Goal: Task Accomplishment & Management: Manage account settings

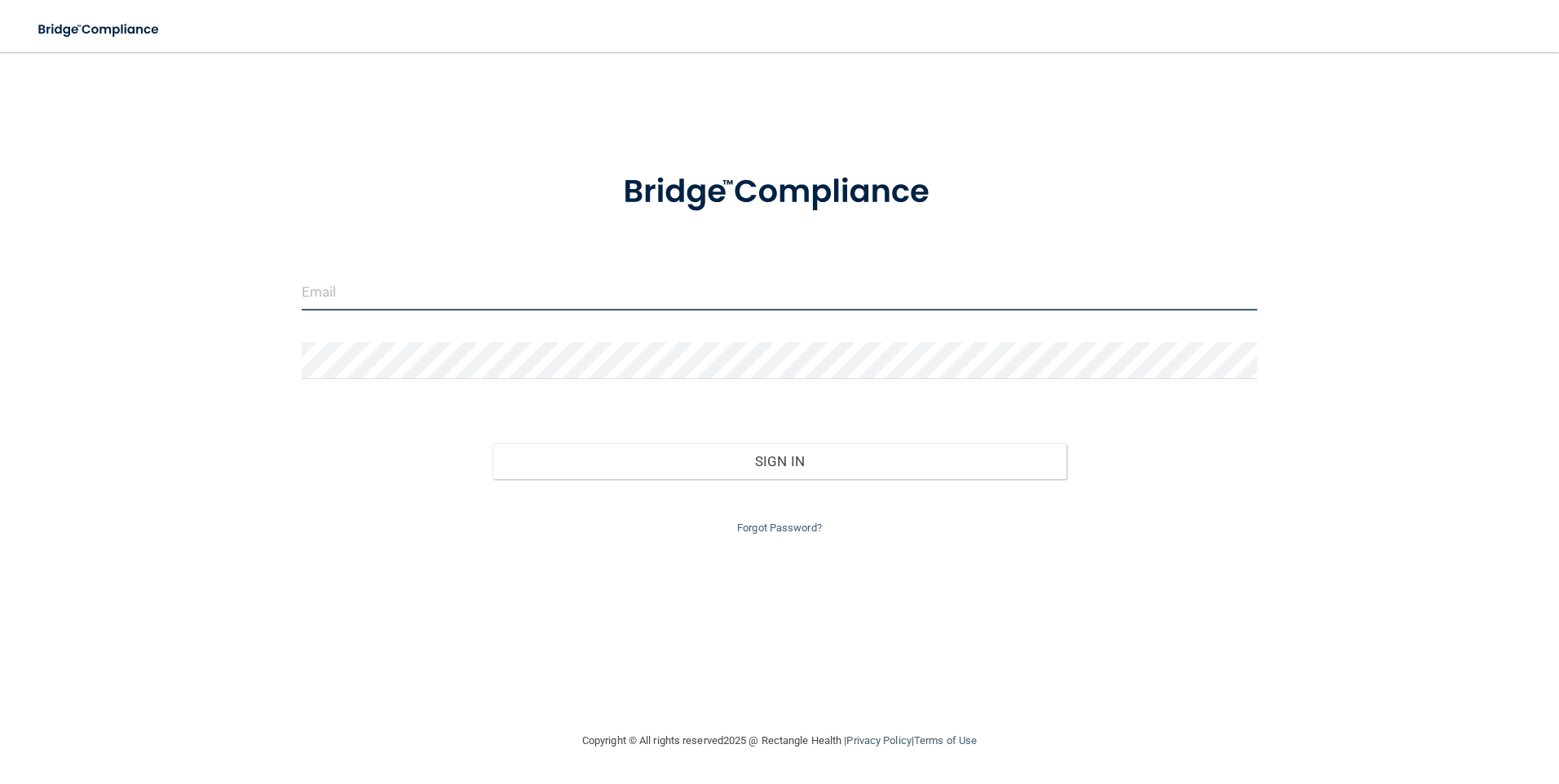
click at [342, 280] on input "email" at bounding box center [780, 292] width 956 height 37
type input "[EMAIL_ADDRESS][DOMAIN_NAME]"
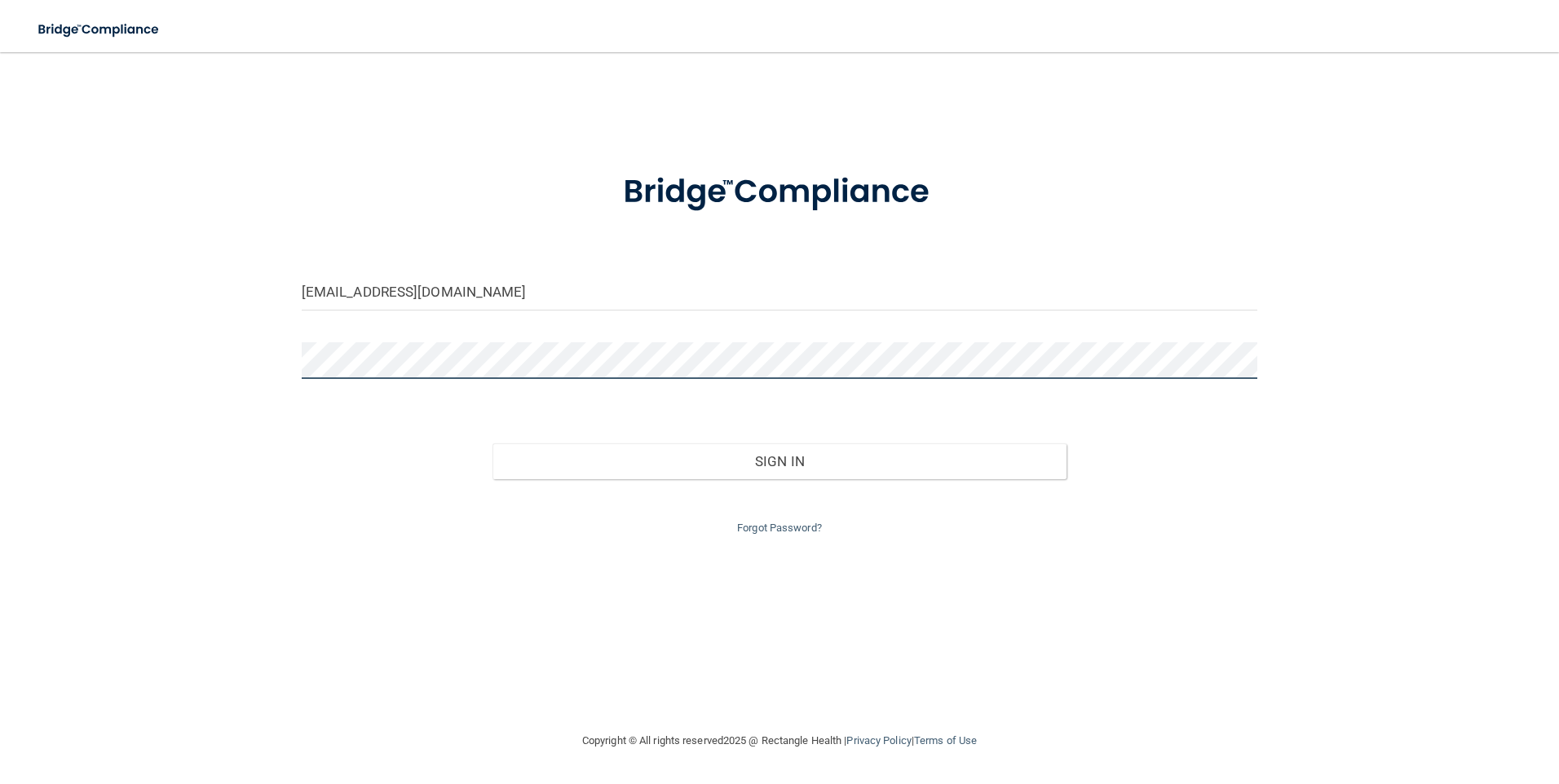
click at [492, 444] on button "Sign In" at bounding box center [780, 461] width 574 height 36
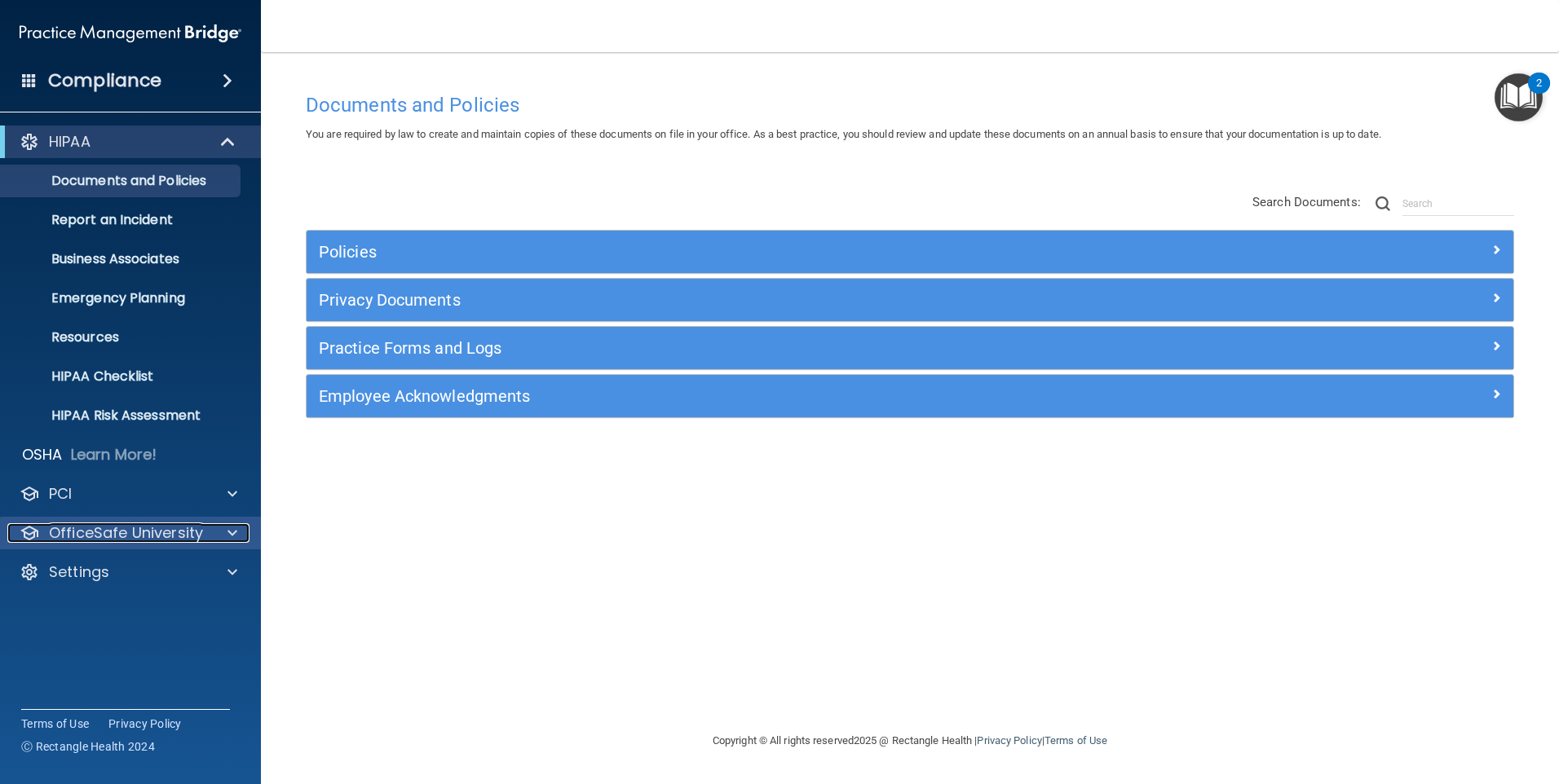
click at [85, 533] on p "OfficeSafe University" at bounding box center [126, 533] width 154 height 20
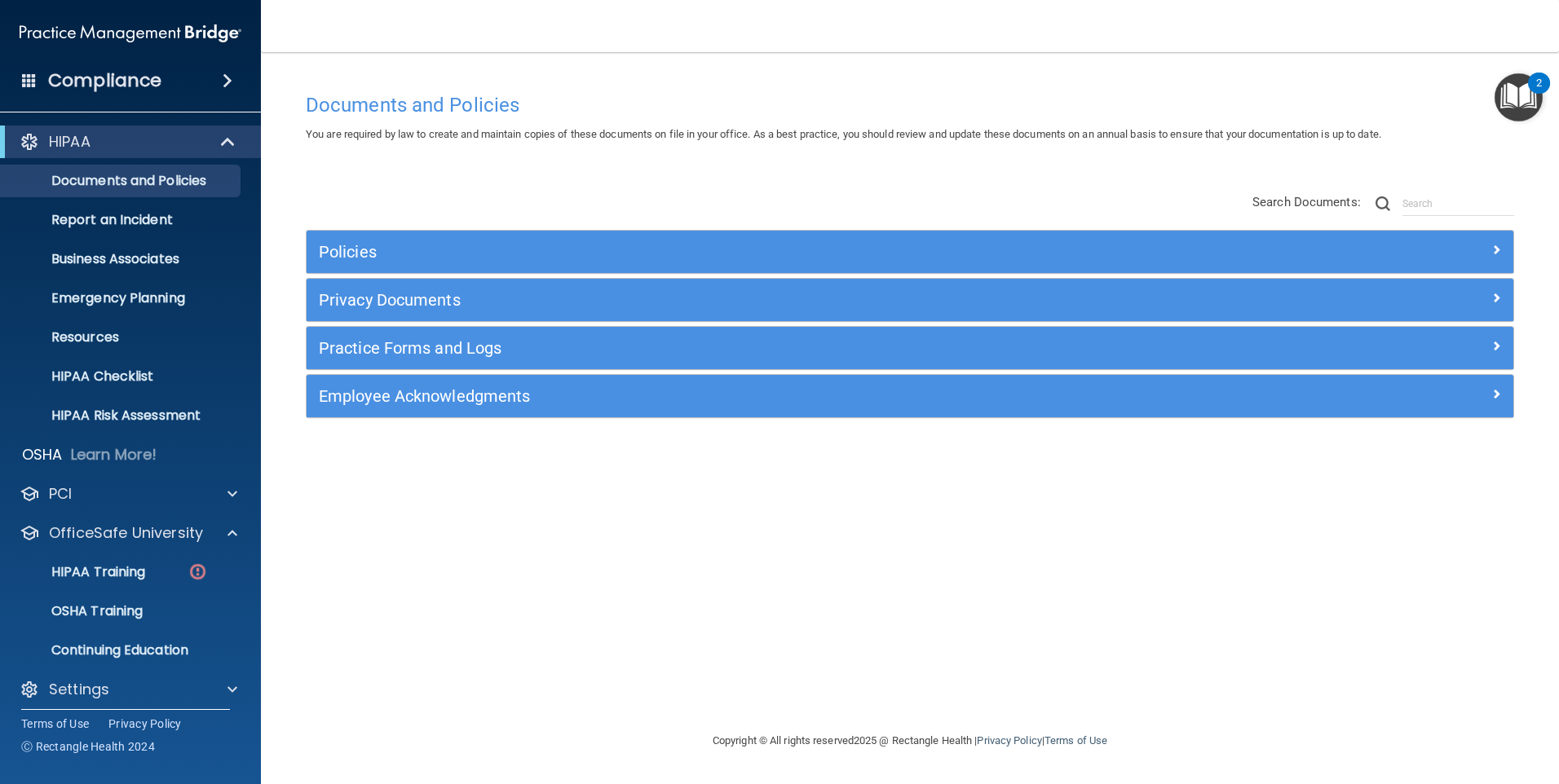
click at [533, 550] on div "Documents and Policies You are required by law to create and maintain copies of…" at bounding box center [910, 407] width 1233 height 646
click at [179, 68] on div "Compliance" at bounding box center [130, 81] width 261 height 36
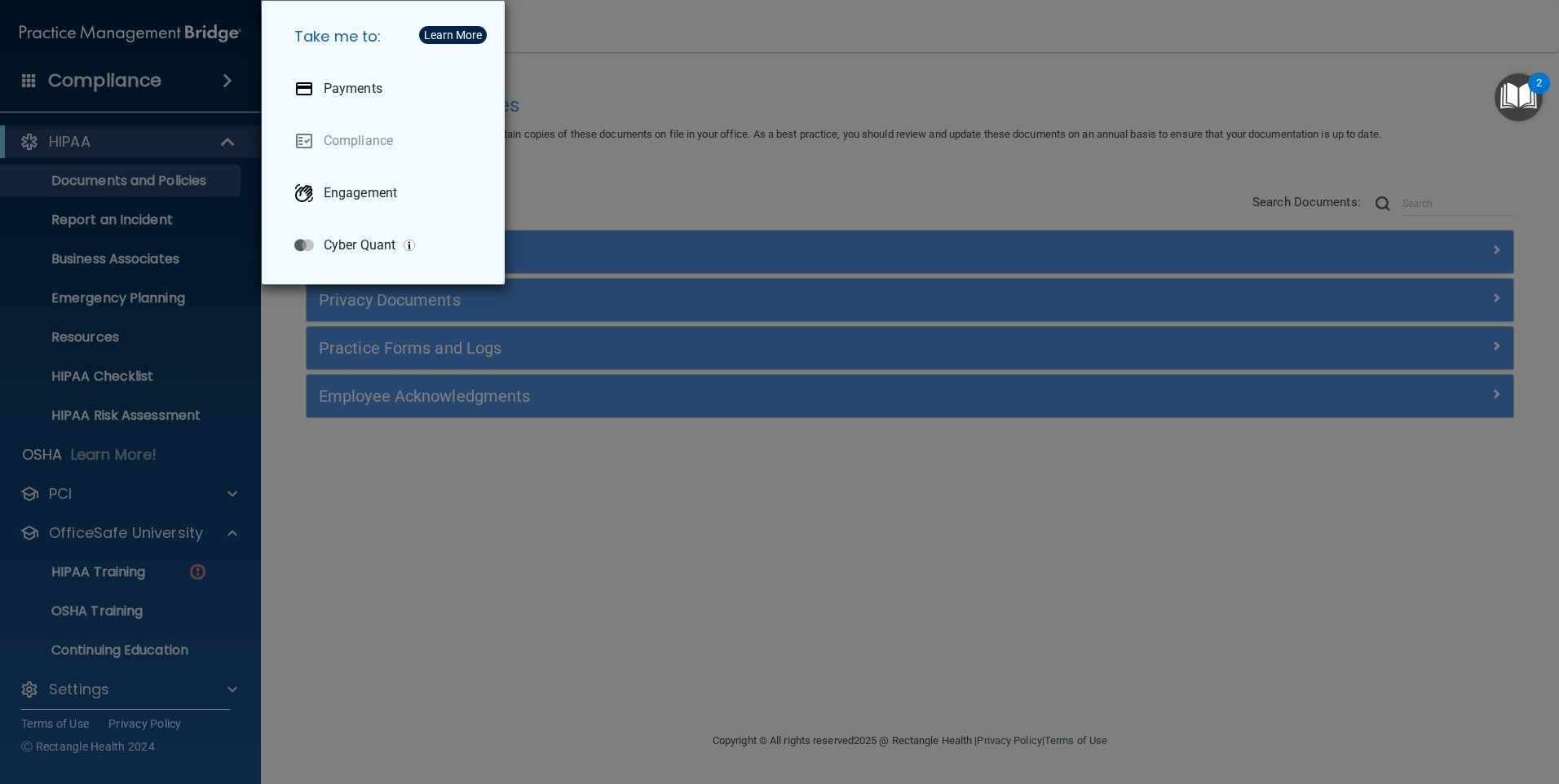
click at [358, 511] on div "Take me to: Payments Compliance Engagement Cyber Quant" at bounding box center [780, 392] width 1559 height 784
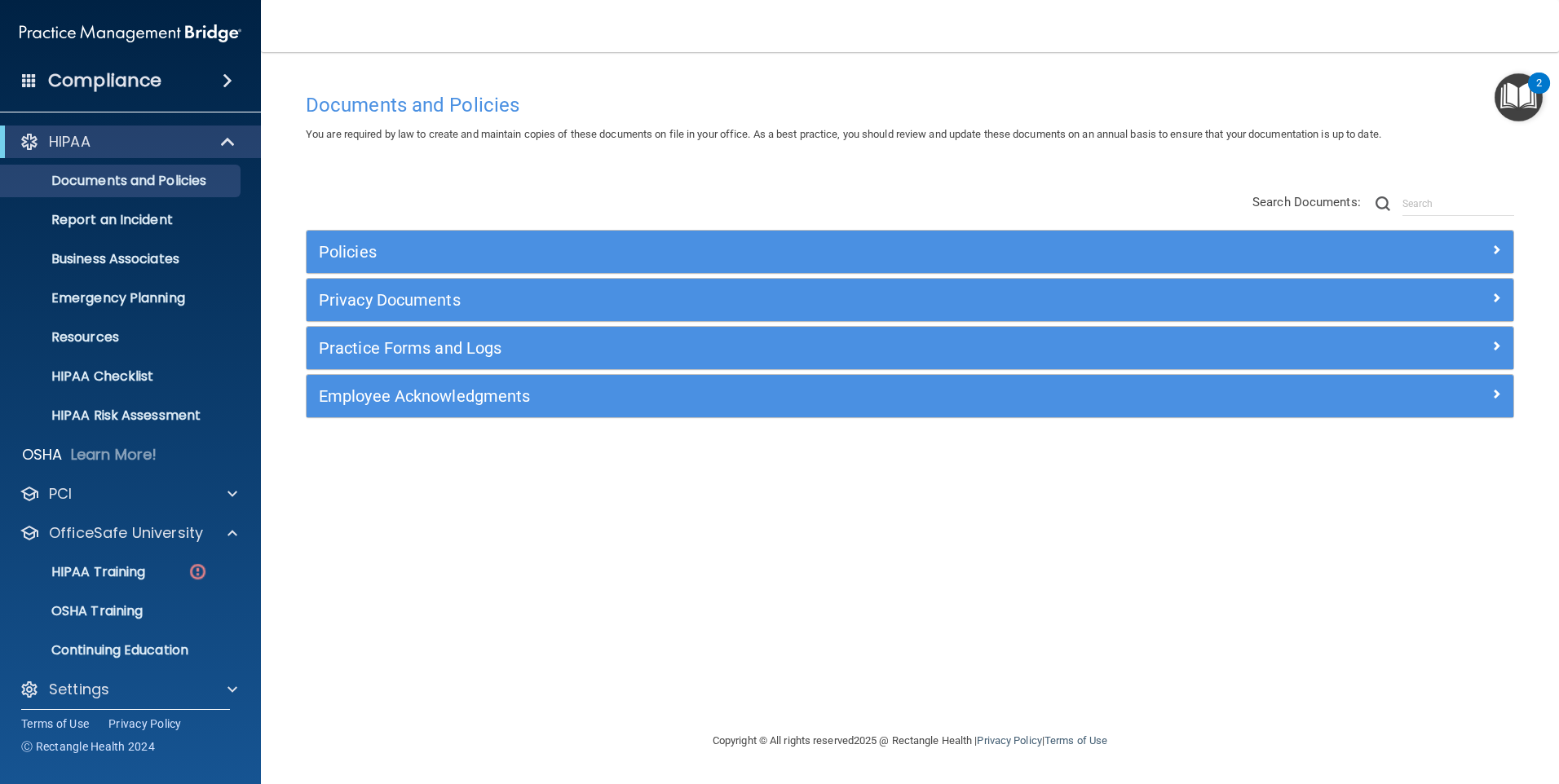
click at [161, 91] on div "Compliance" at bounding box center [130, 81] width 261 height 36
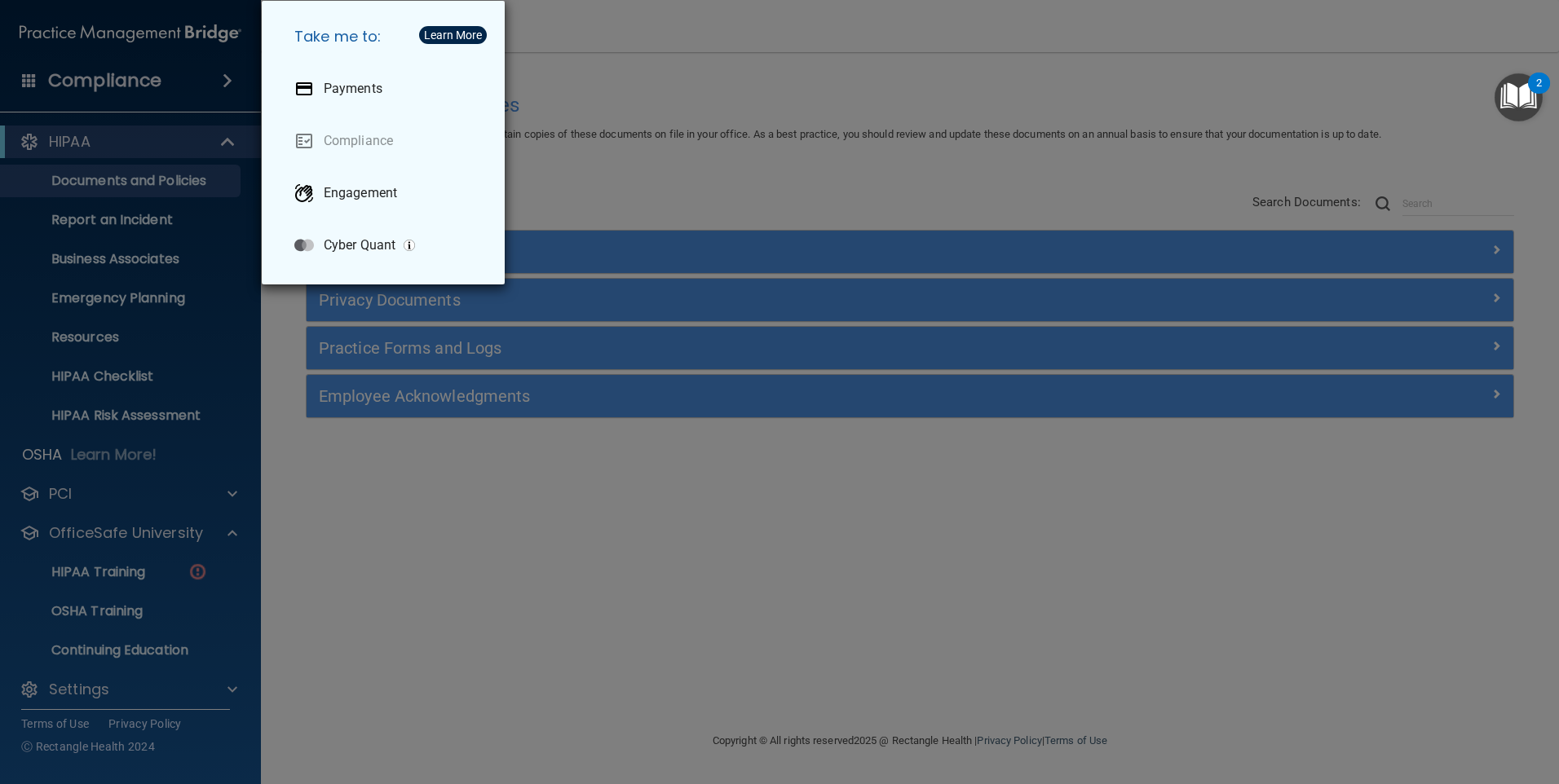
drag, startPoint x: 325, startPoint y: 85, endPoint x: 333, endPoint y: 516, distance: 431.1
click at [333, 518] on div "Take me to: Payments Compliance Engagement Cyber Quant" at bounding box center [780, 392] width 1559 height 784
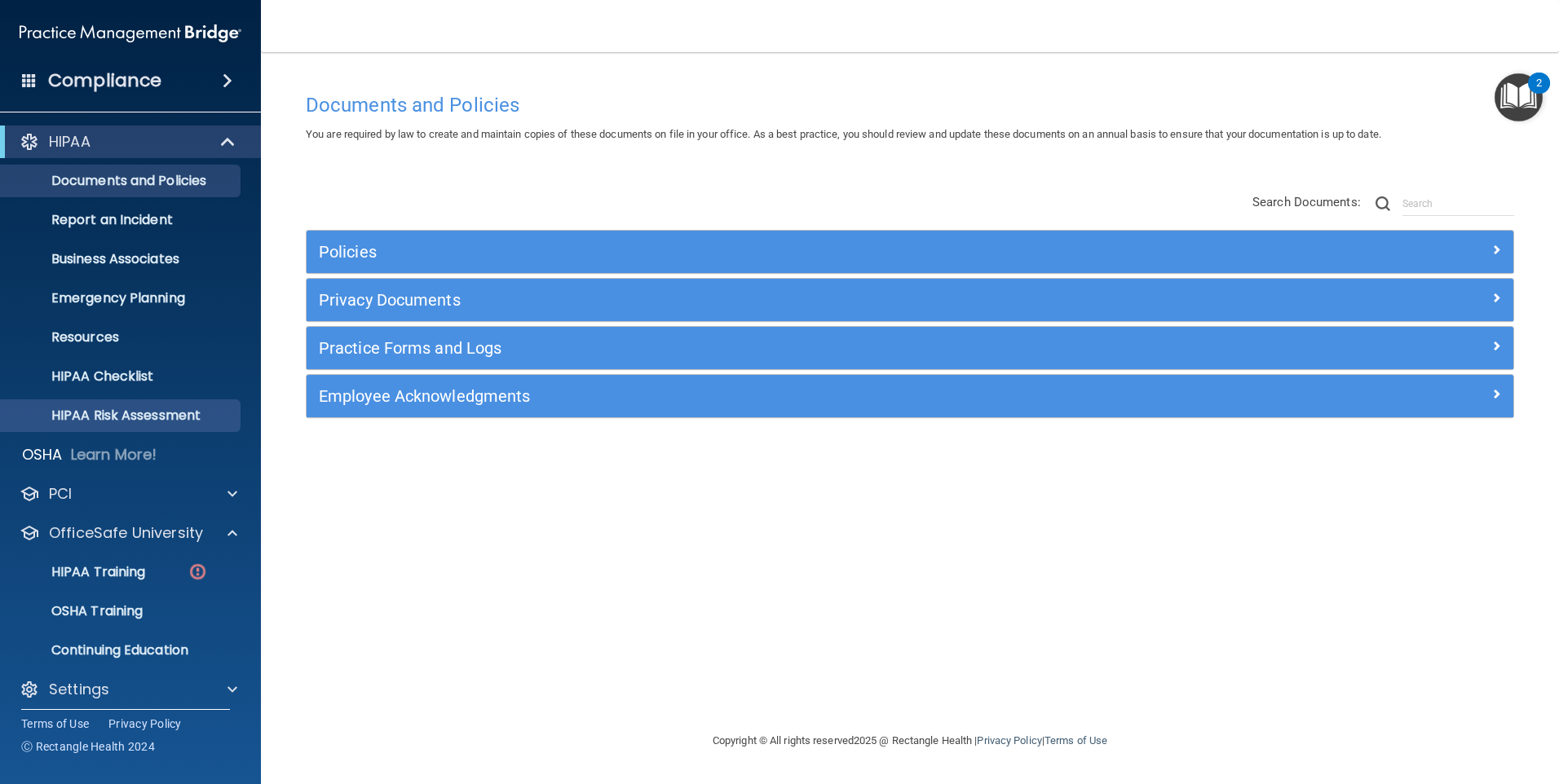
scroll to position [9, 0]
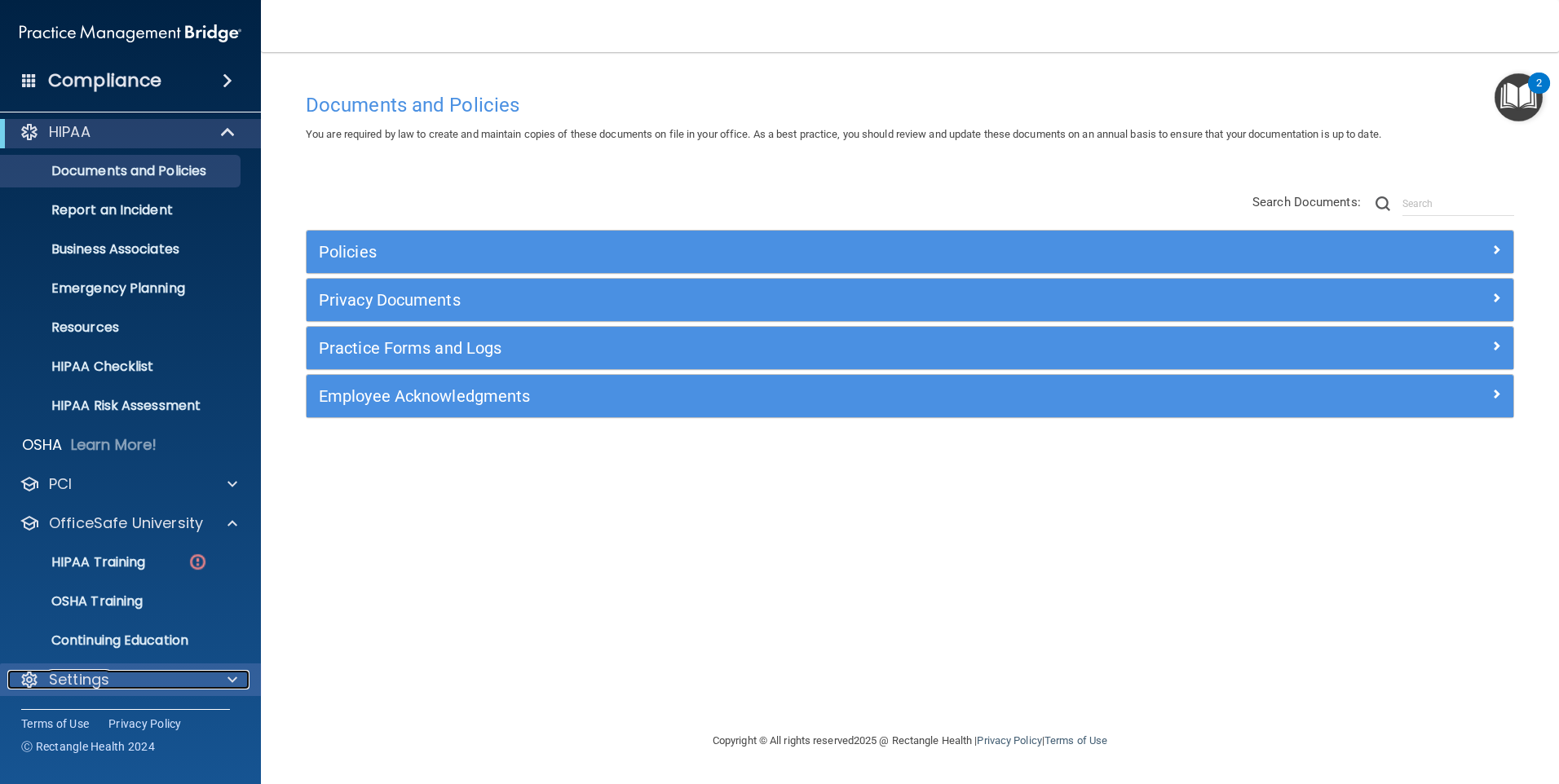
click at [81, 682] on p "Settings" at bounding box center [79, 679] width 60 height 20
click at [74, 680] on p "Settings" at bounding box center [79, 679] width 60 height 20
click at [234, 674] on span at bounding box center [232, 679] width 9 height 20
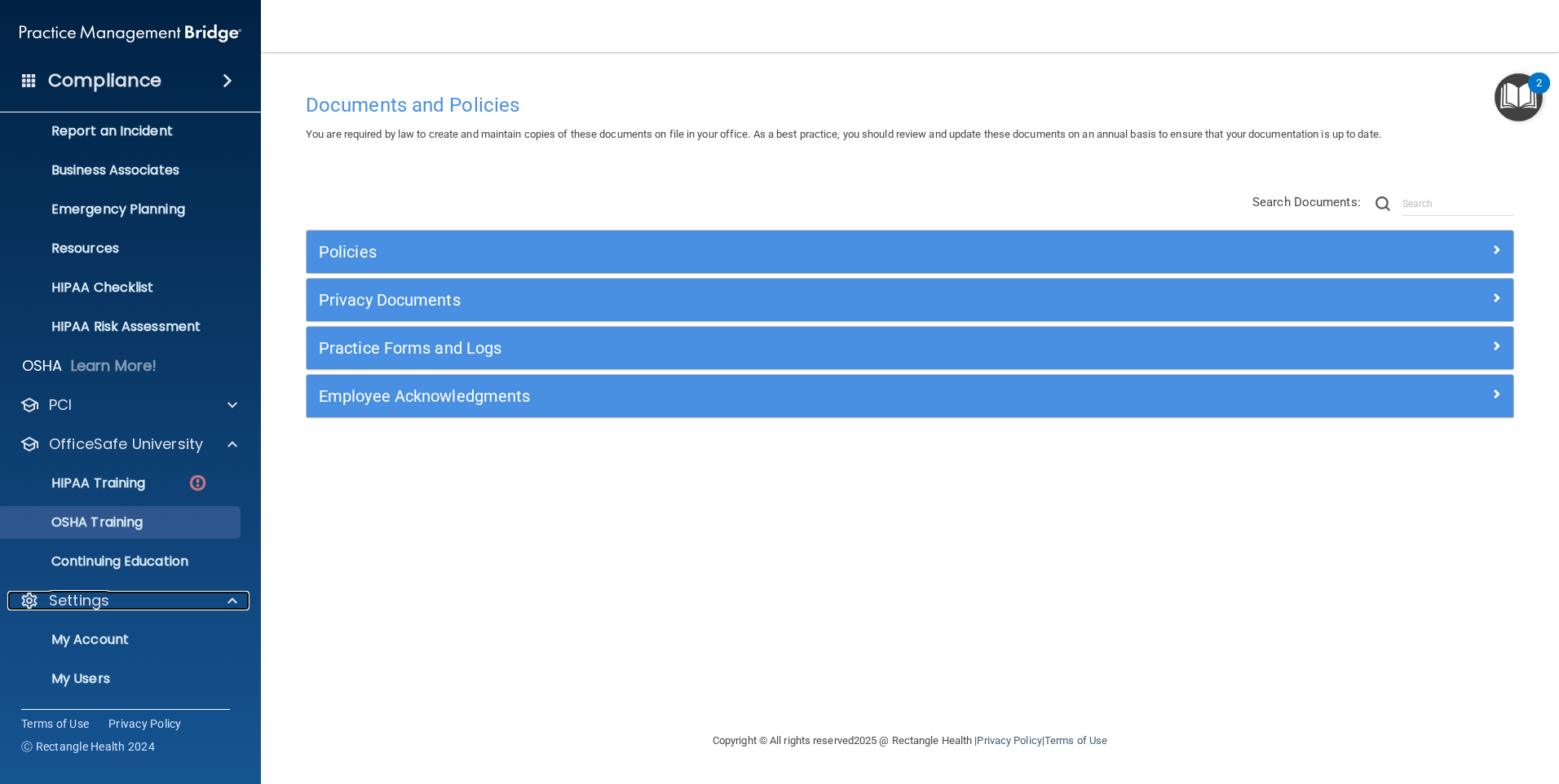
scroll to position [166, 0]
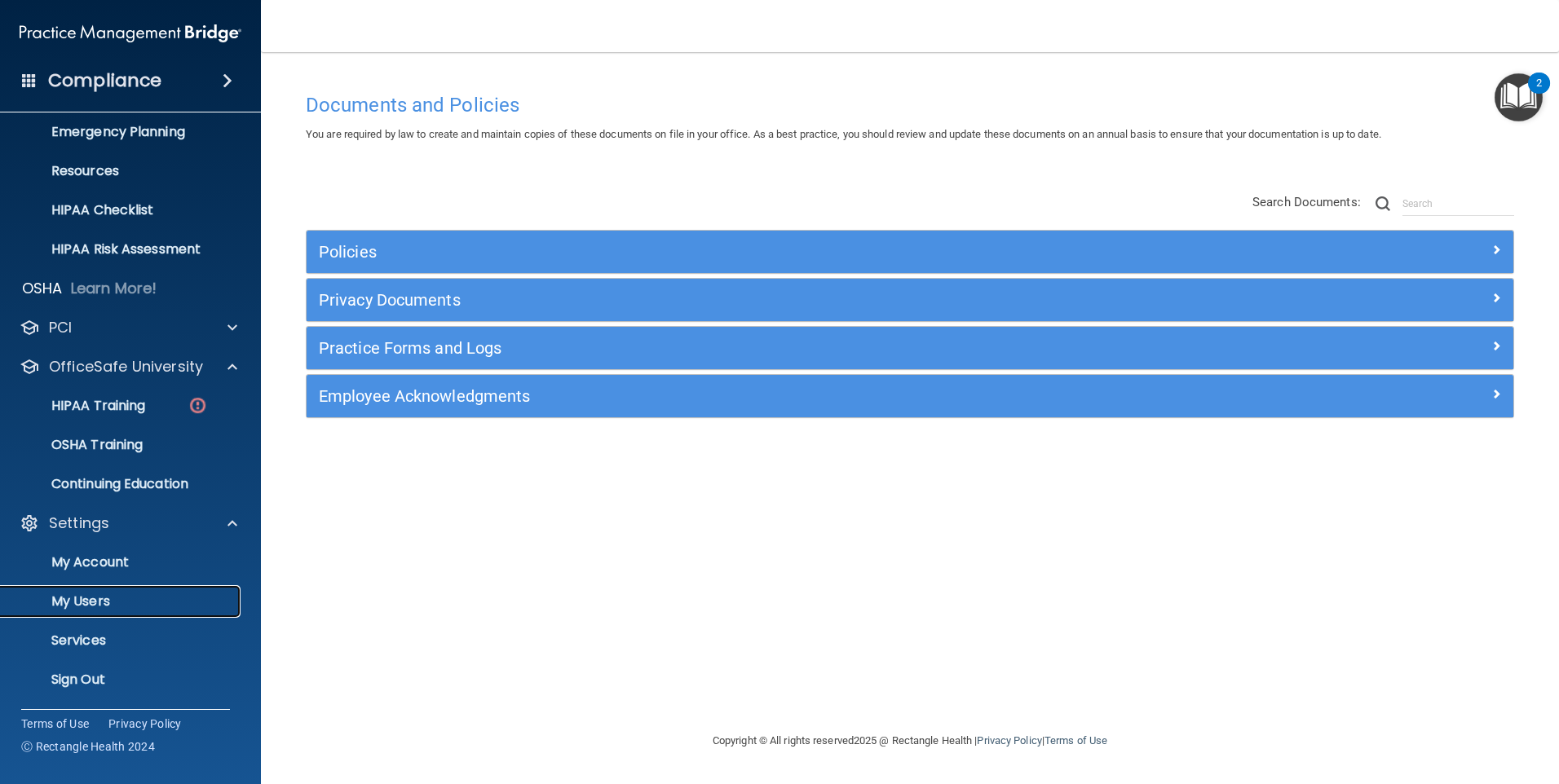
click at [84, 600] on p "My Users" at bounding box center [121, 601] width 222 height 16
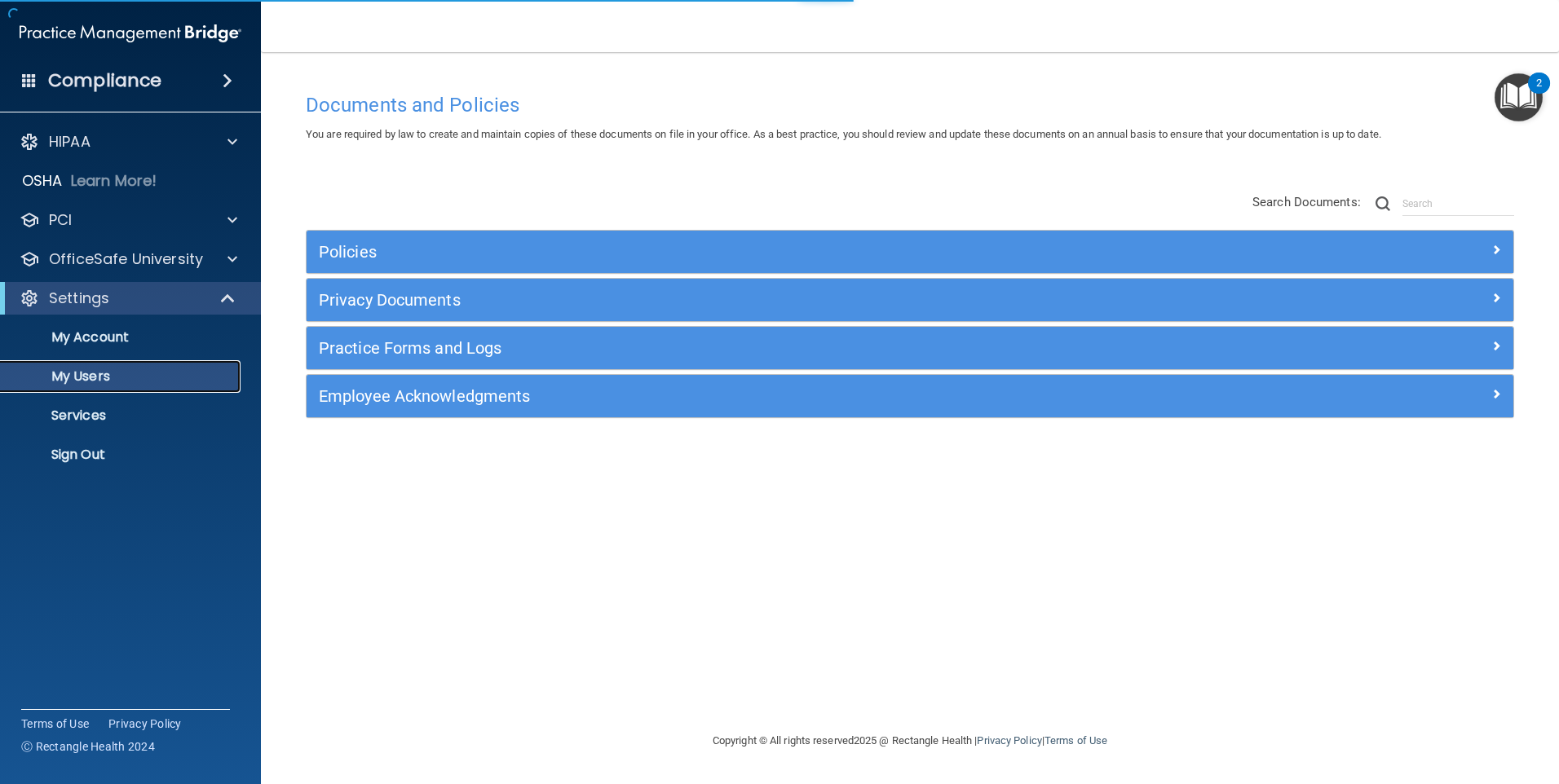
select select "20"
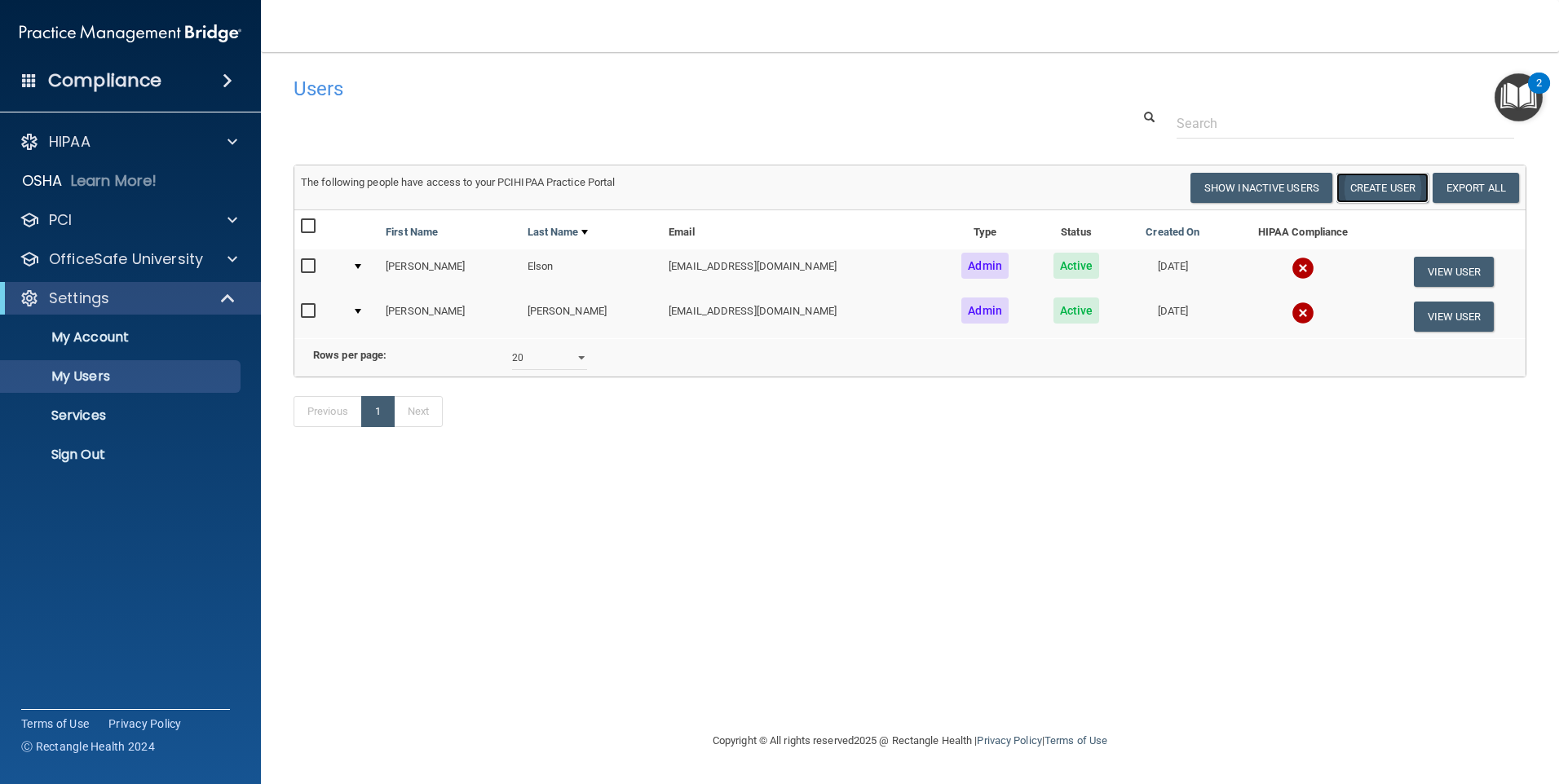
click at [1408, 188] on button "Create User" at bounding box center [1382, 188] width 92 height 30
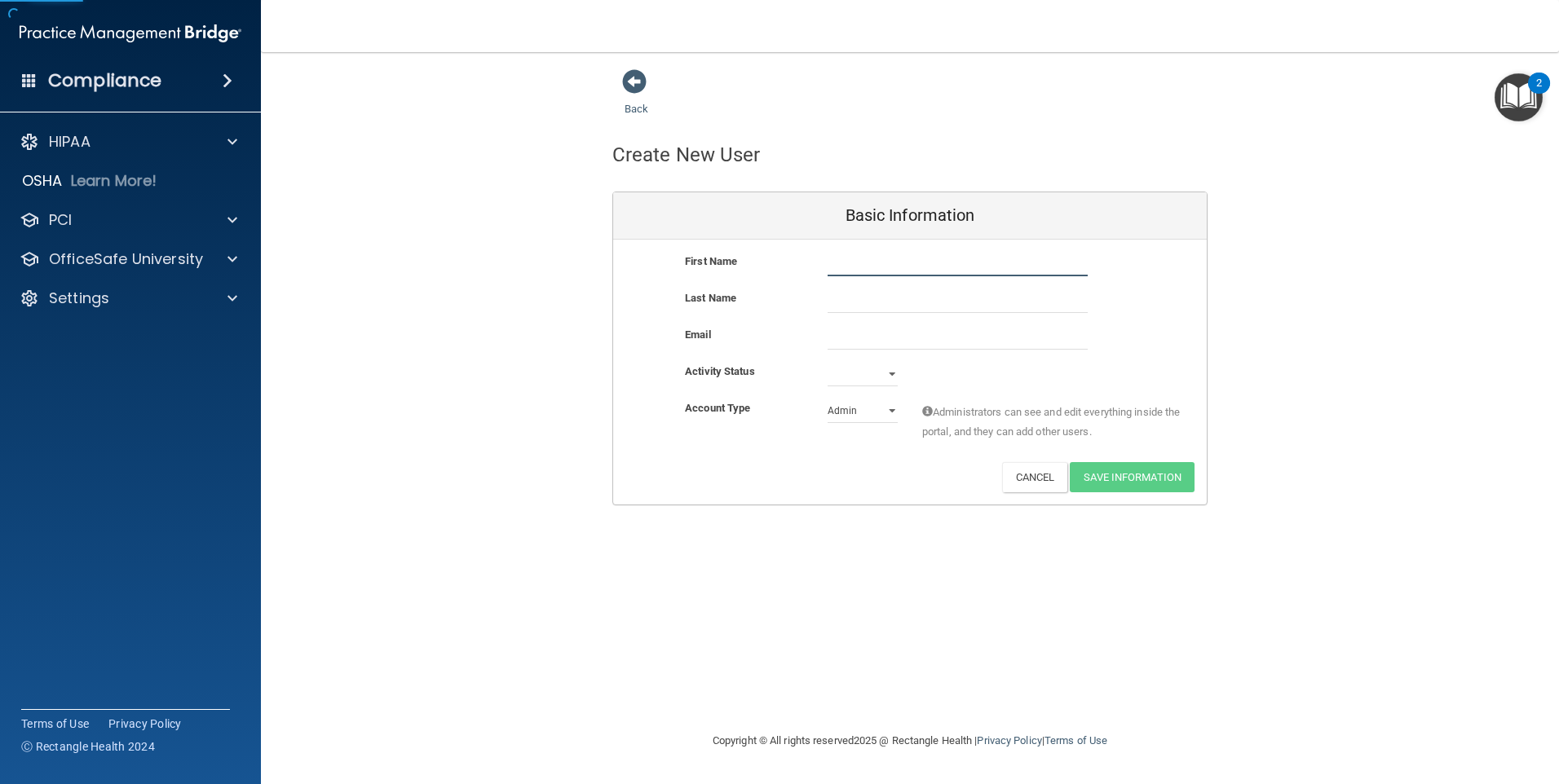
click at [894, 264] on input "text" at bounding box center [957, 264] width 260 height 24
type input "Kelsey"
type input "Elson"
click at [894, 377] on select "Active Inactive" at bounding box center [862, 374] width 70 height 24
select select "active"
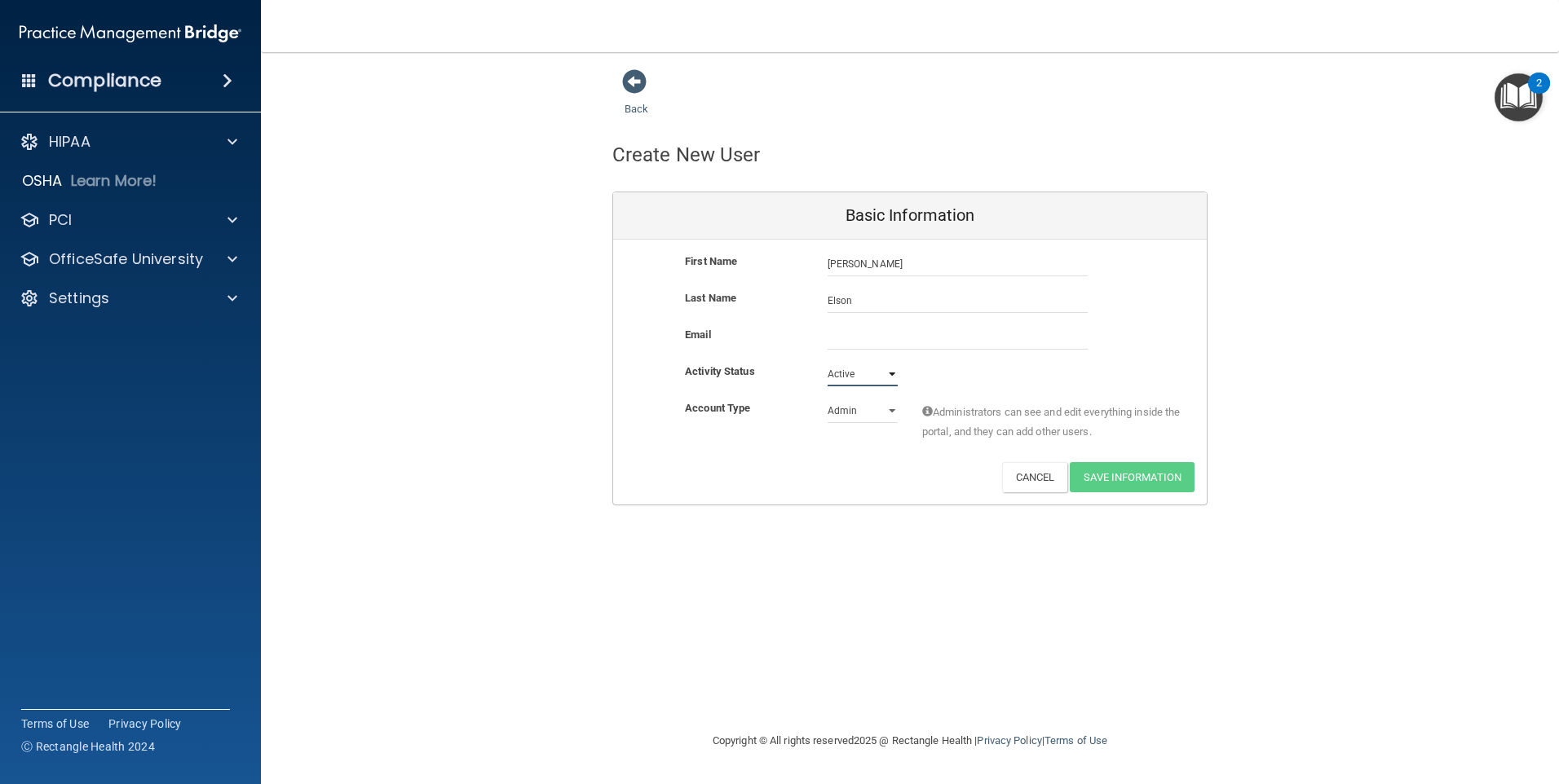
click at [827, 362] on select "Active Inactive" at bounding box center [862, 374] width 70 height 24
click at [861, 412] on select "Admin Member" at bounding box center [862, 411] width 70 height 24
click at [707, 454] on div "Account Type Practice Admin Admin Member Financial Institution Business Associa…" at bounding box center [910, 430] width 594 height 64
click at [892, 326] on input "email" at bounding box center [957, 338] width 260 height 24
type input "kelsey.elson@yahoo.com"
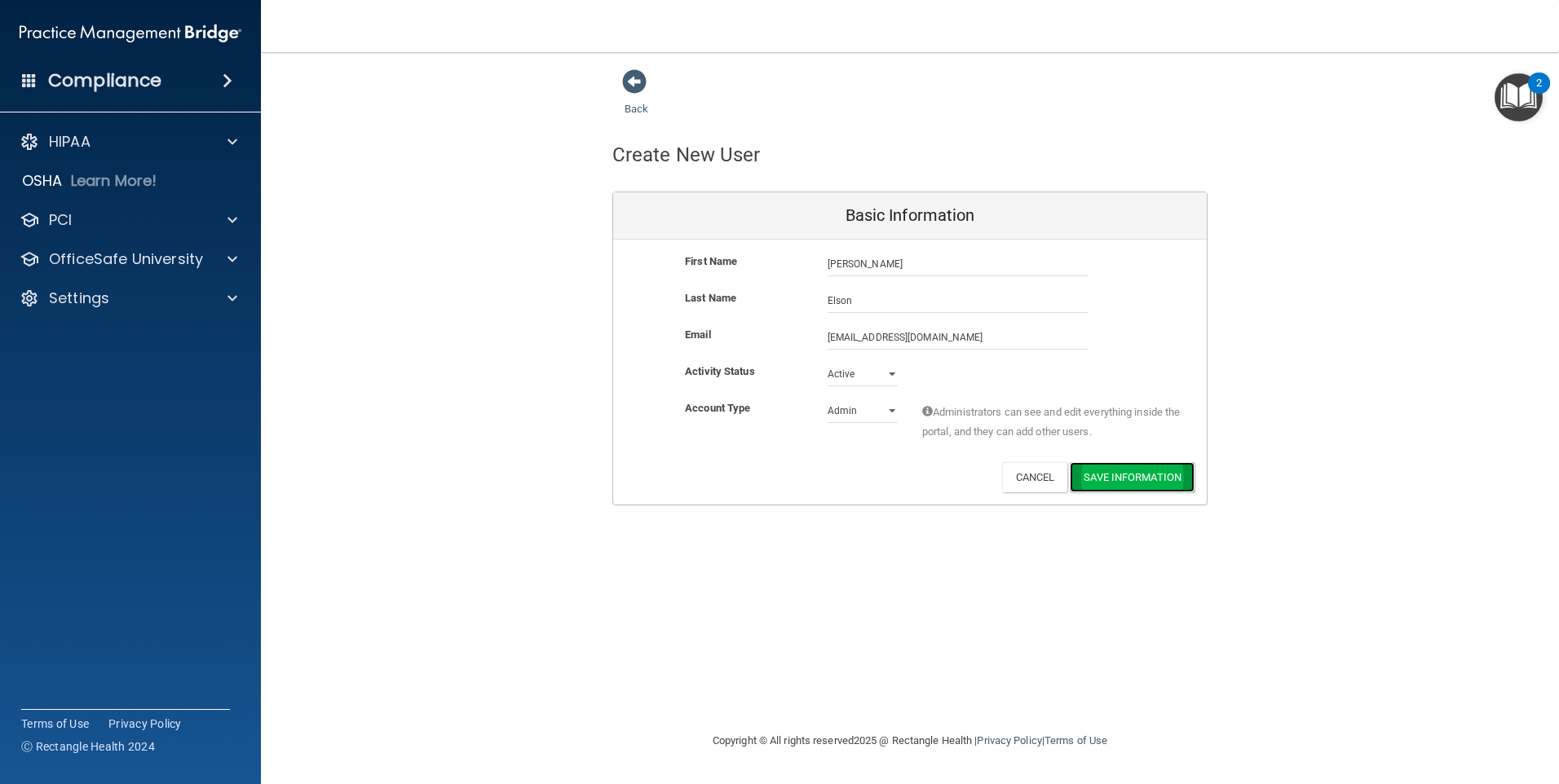
click at [1090, 476] on button "Save Information" at bounding box center [1131, 477] width 125 height 30
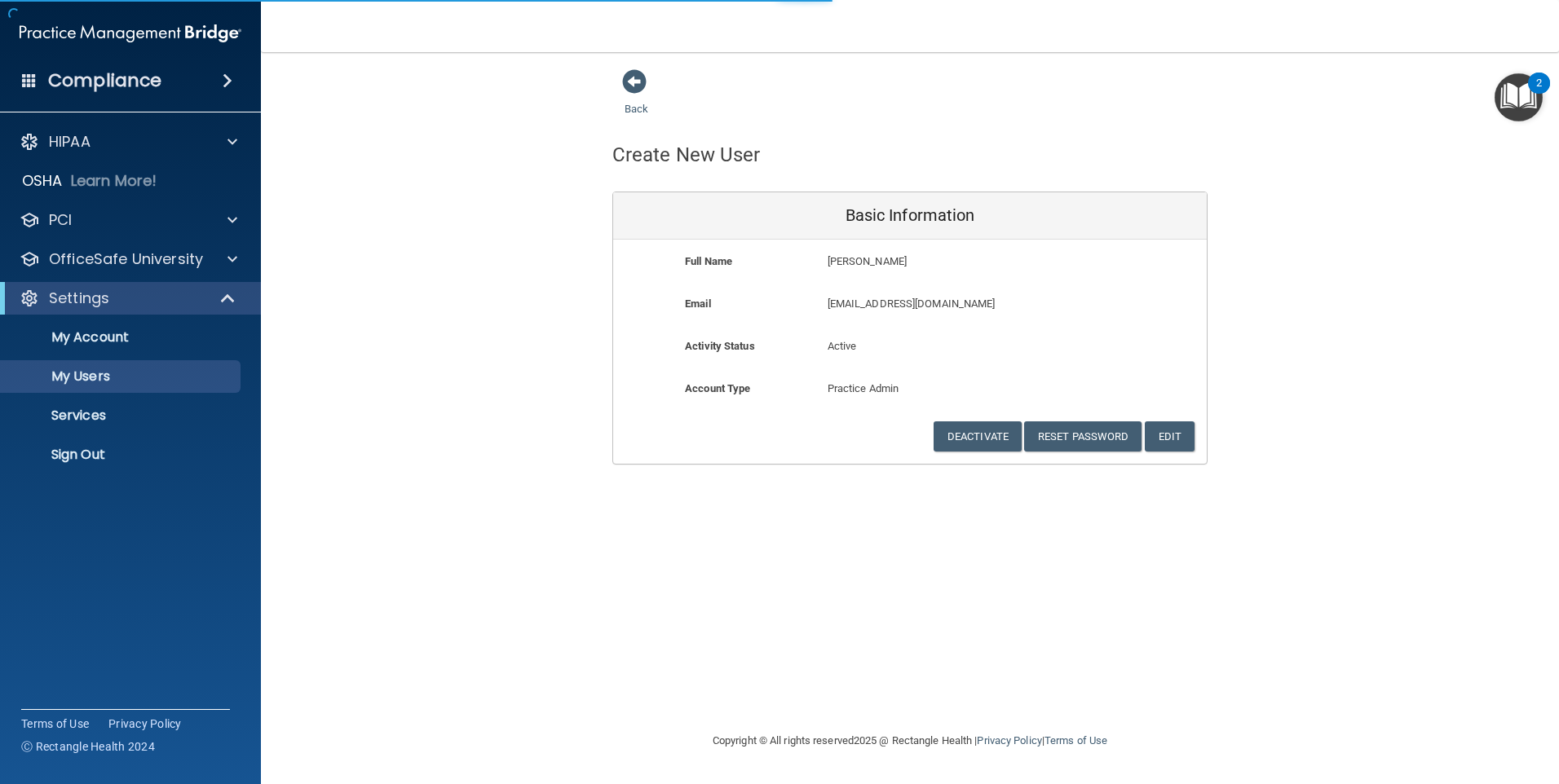
select select "20"
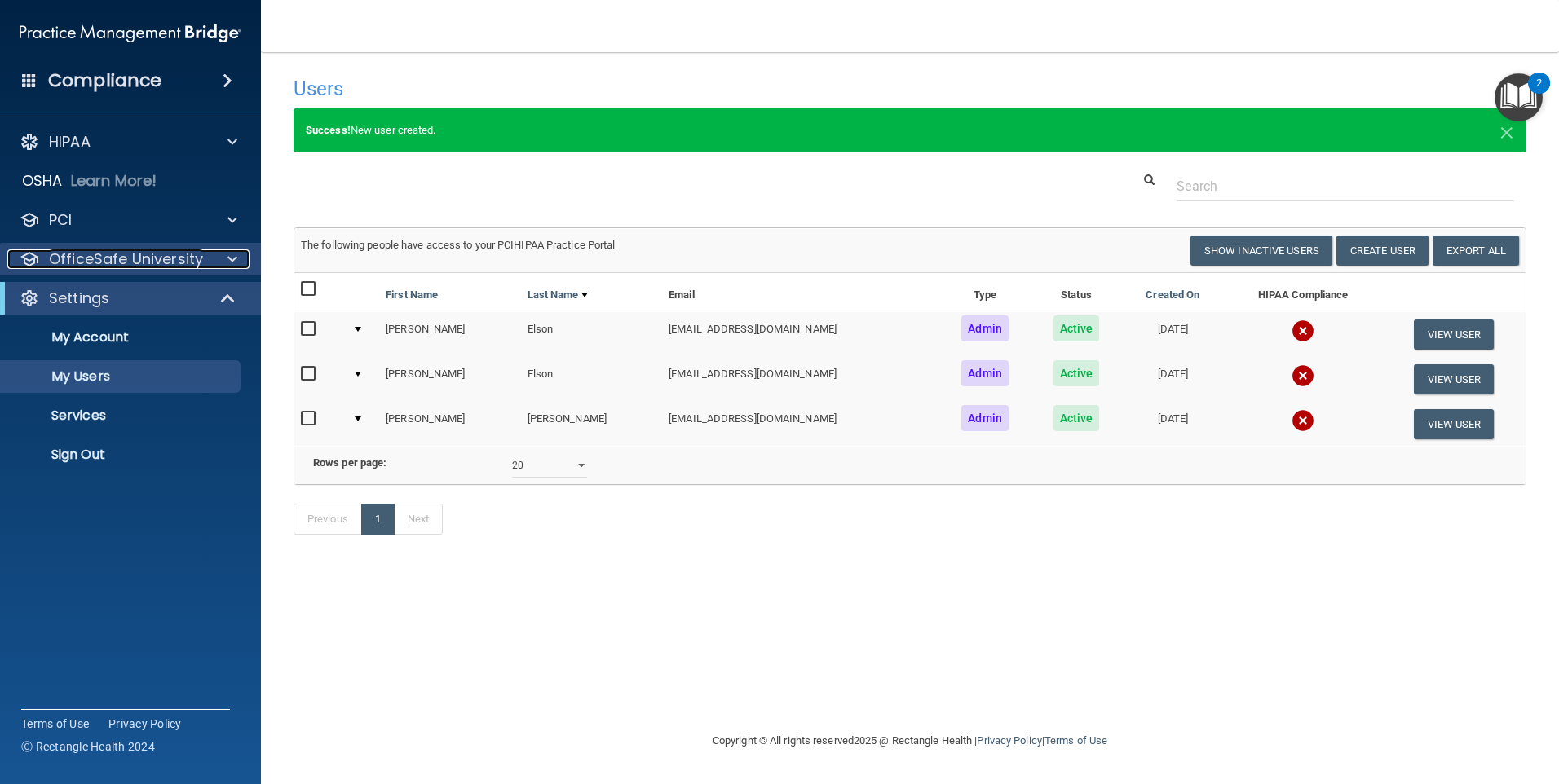
click at [87, 260] on p "OfficeSafe University" at bounding box center [126, 259] width 154 height 20
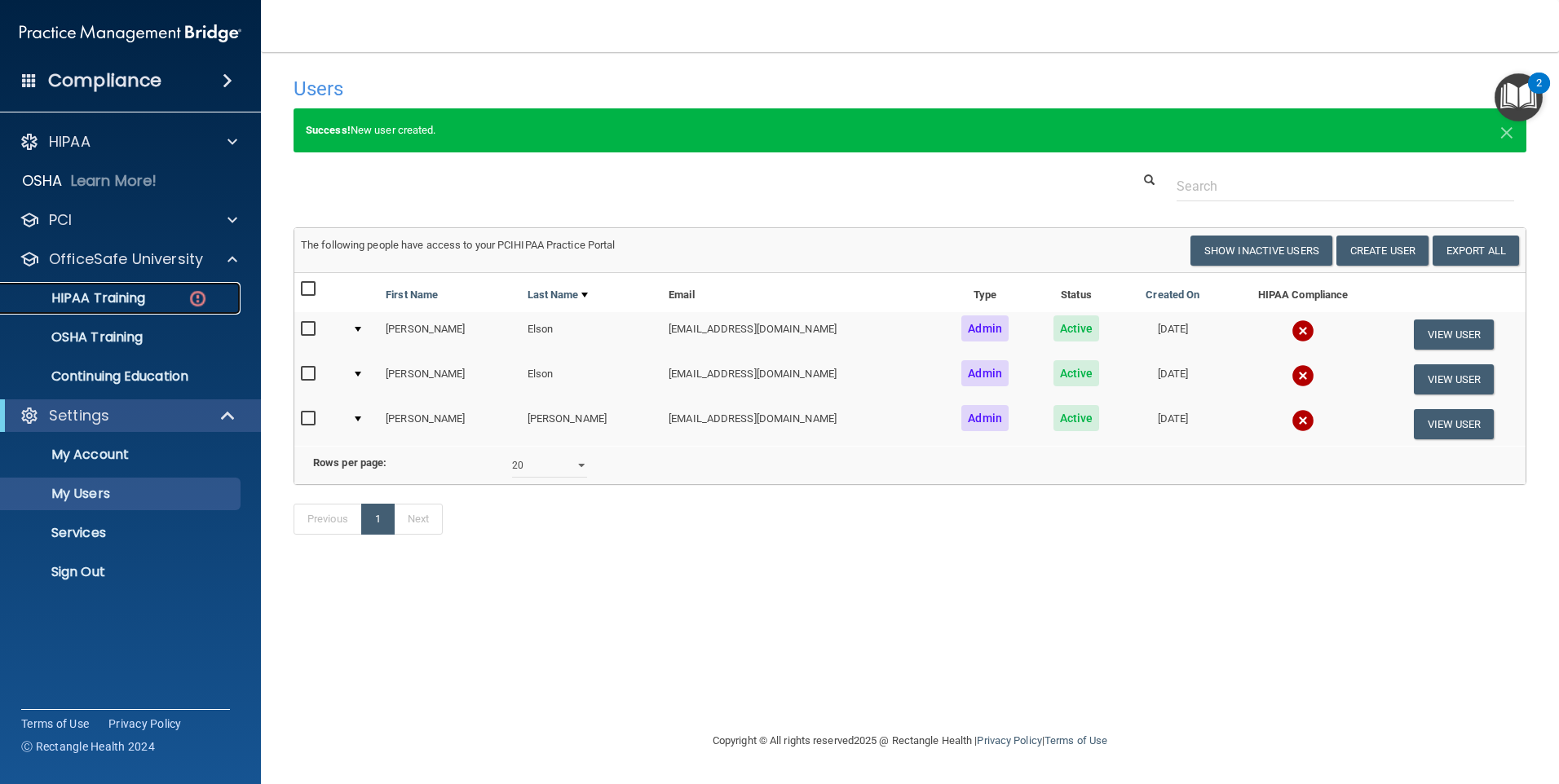
click at [87, 295] on p "HIPAA Training" at bounding box center [77, 297] width 134 height 16
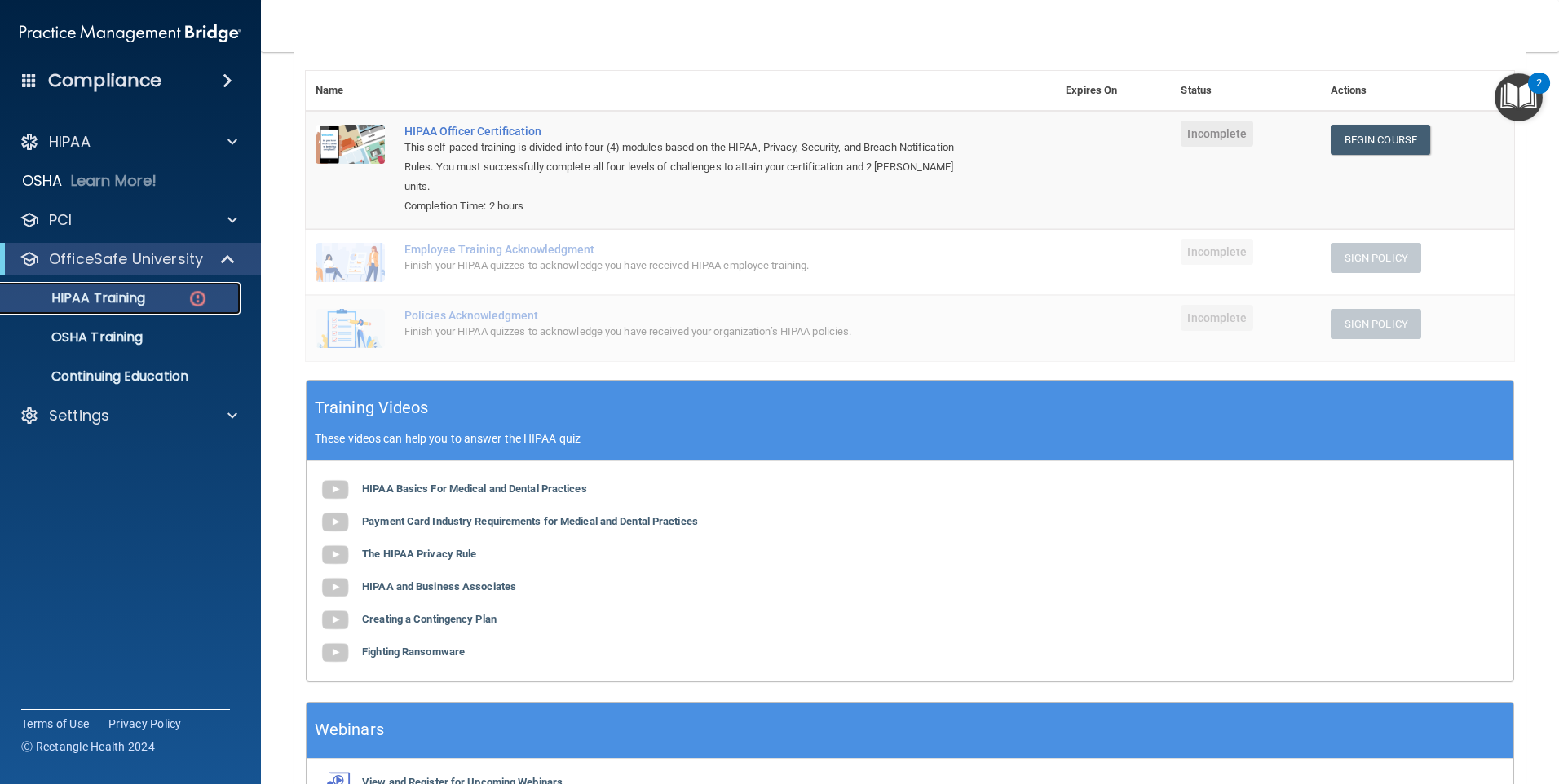
scroll to position [97, 0]
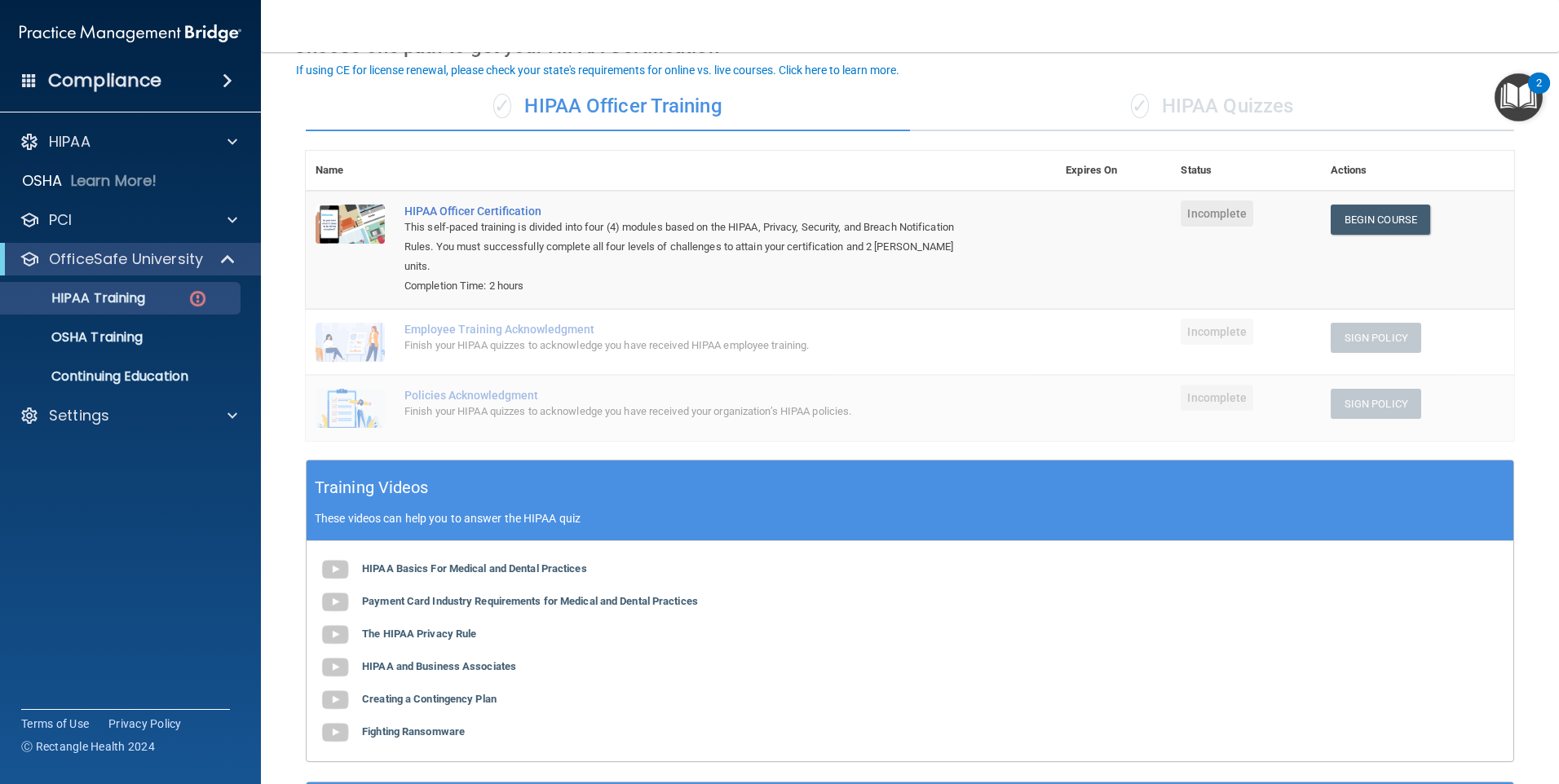
click at [1179, 80] on div "✓ HIPAA Officer Training ✓ HIPAA Quizzes Name Expires On Status Actions HIPAA O…" at bounding box center [910, 486] width 1233 height 831
click at [1173, 98] on div "✓ HIPAA Quizzes" at bounding box center [1212, 107] width 604 height 49
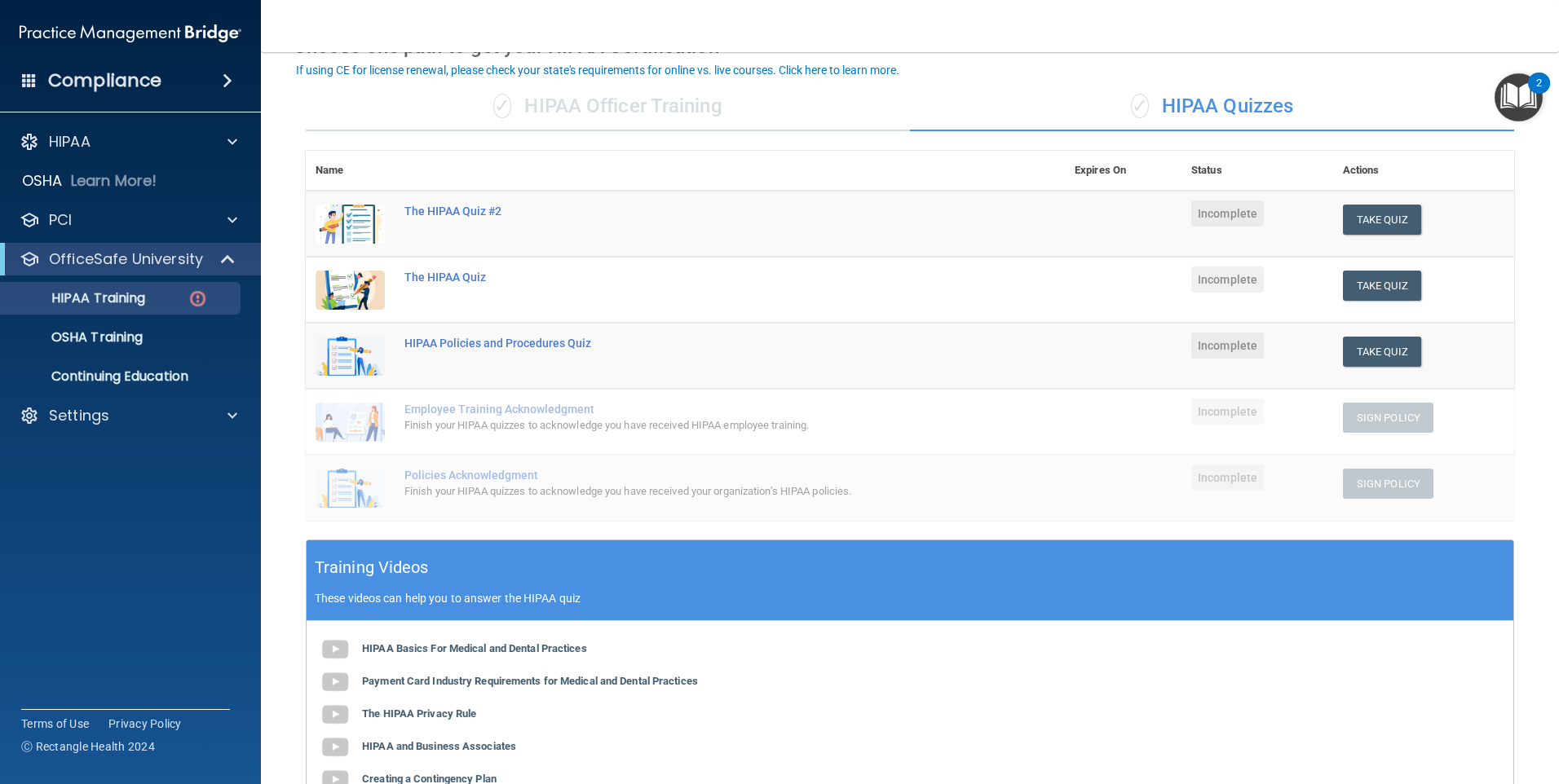
click at [719, 123] on div "✓ HIPAA Officer Training" at bounding box center [608, 107] width 604 height 49
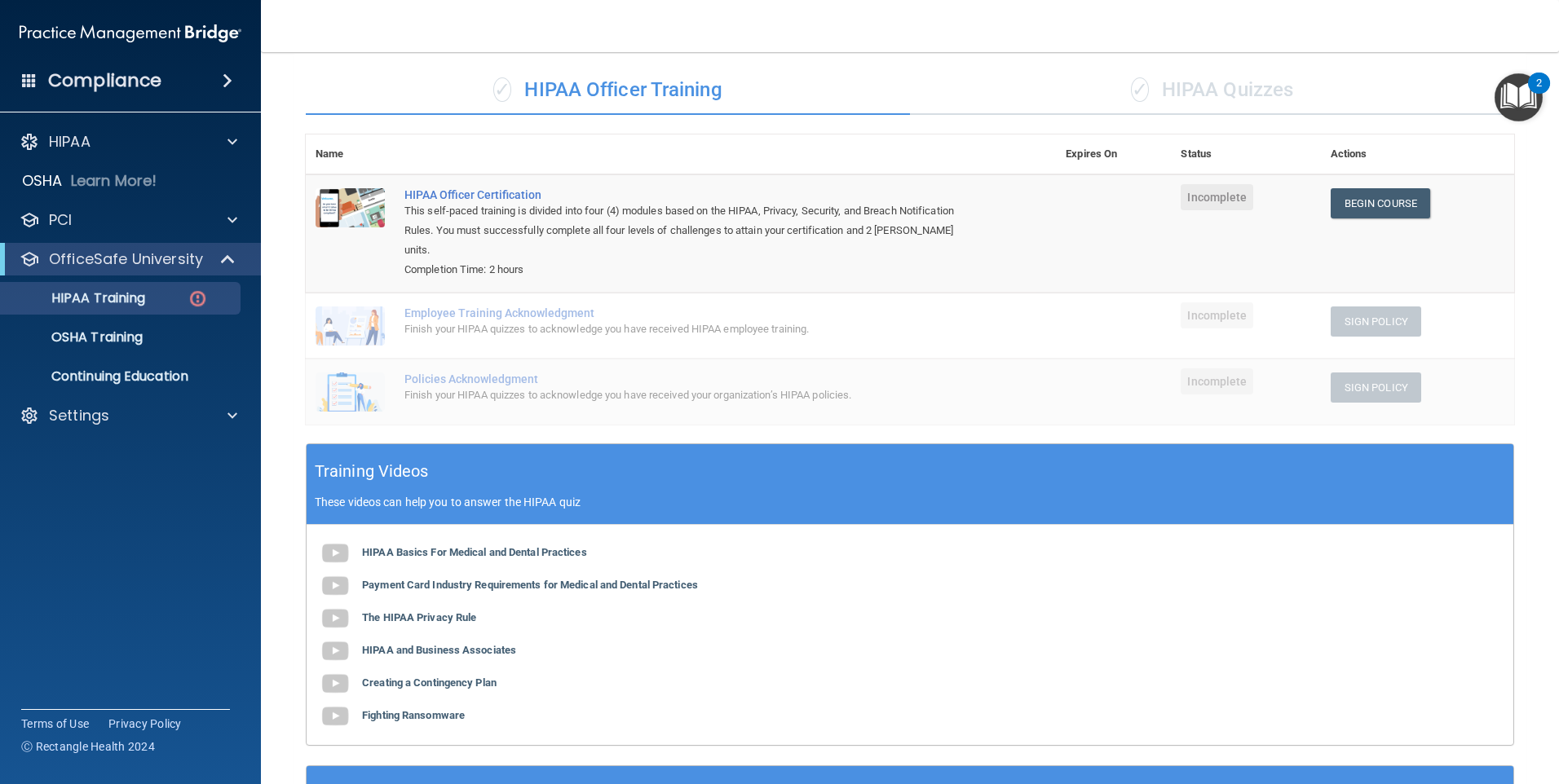
scroll to position [0, 0]
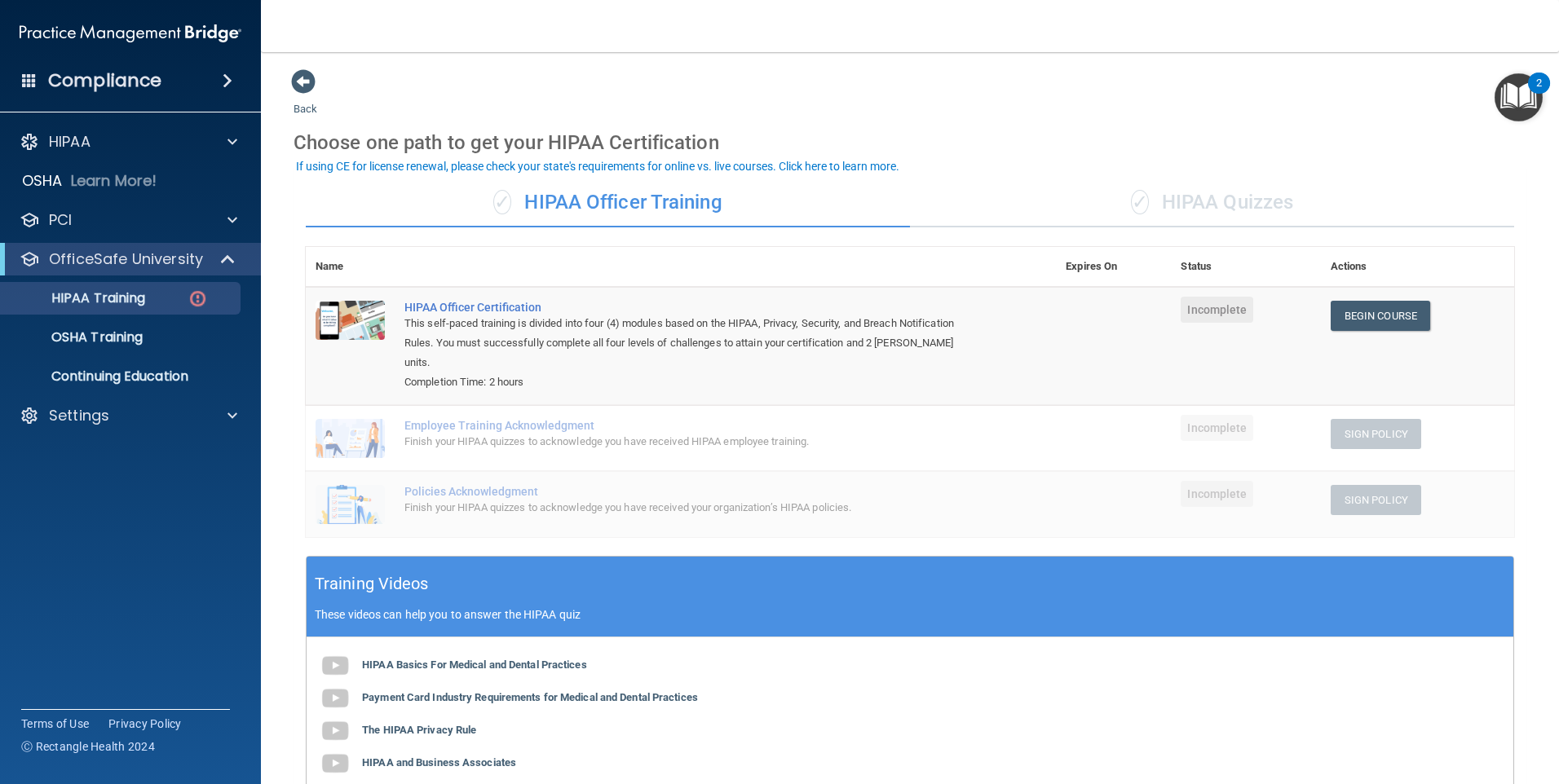
click at [1518, 104] on img "Open Resource Center, 2 new notifications" at bounding box center [1518, 97] width 48 height 48
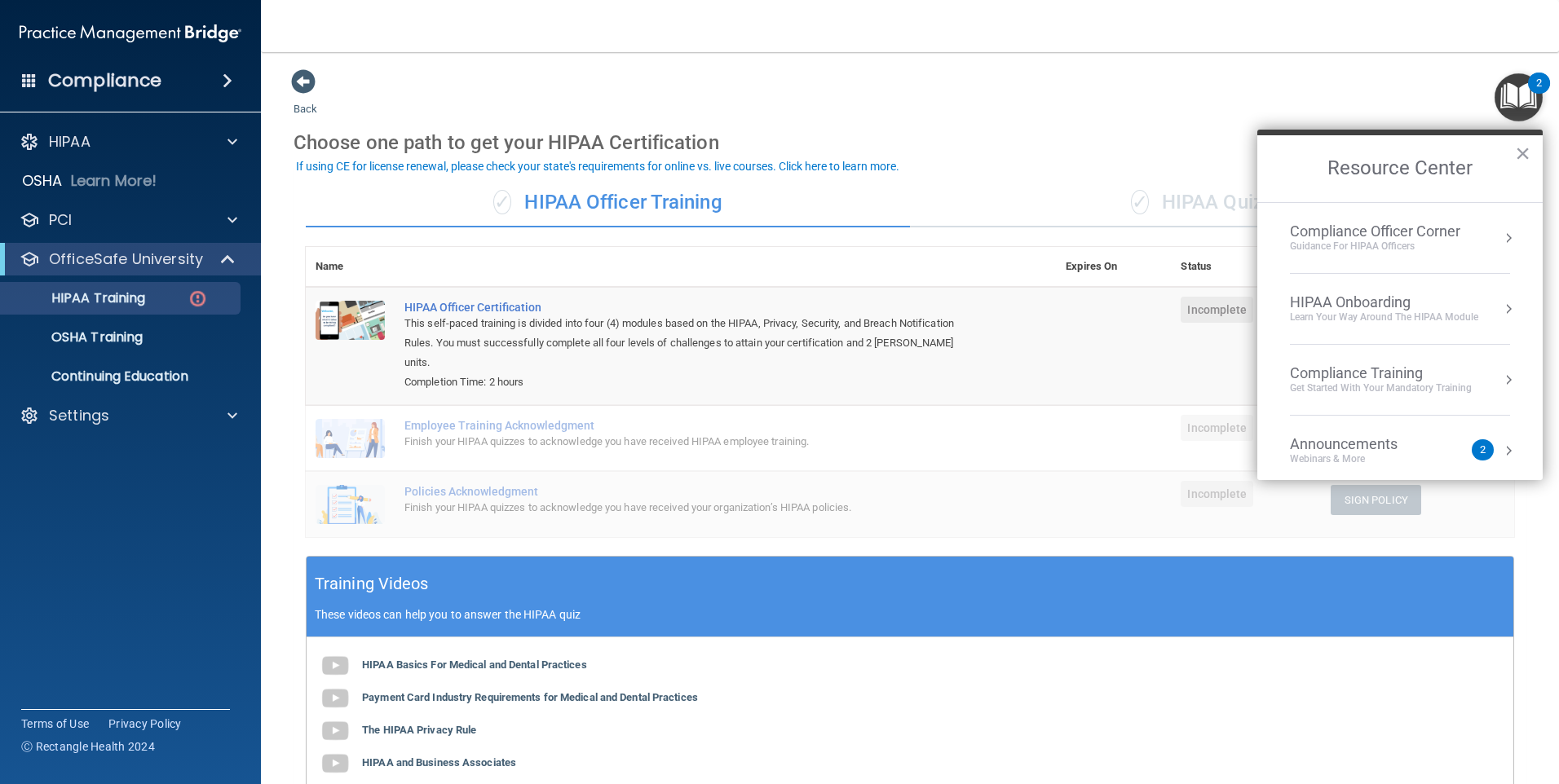
click at [1279, 104] on div "Back Choose one path to get your HIPAA Certification ✓ HIPAA Officer Training ✓…" at bounding box center [910, 533] width 1233 height 928
click at [304, 94] on span at bounding box center [303, 82] width 24 height 24
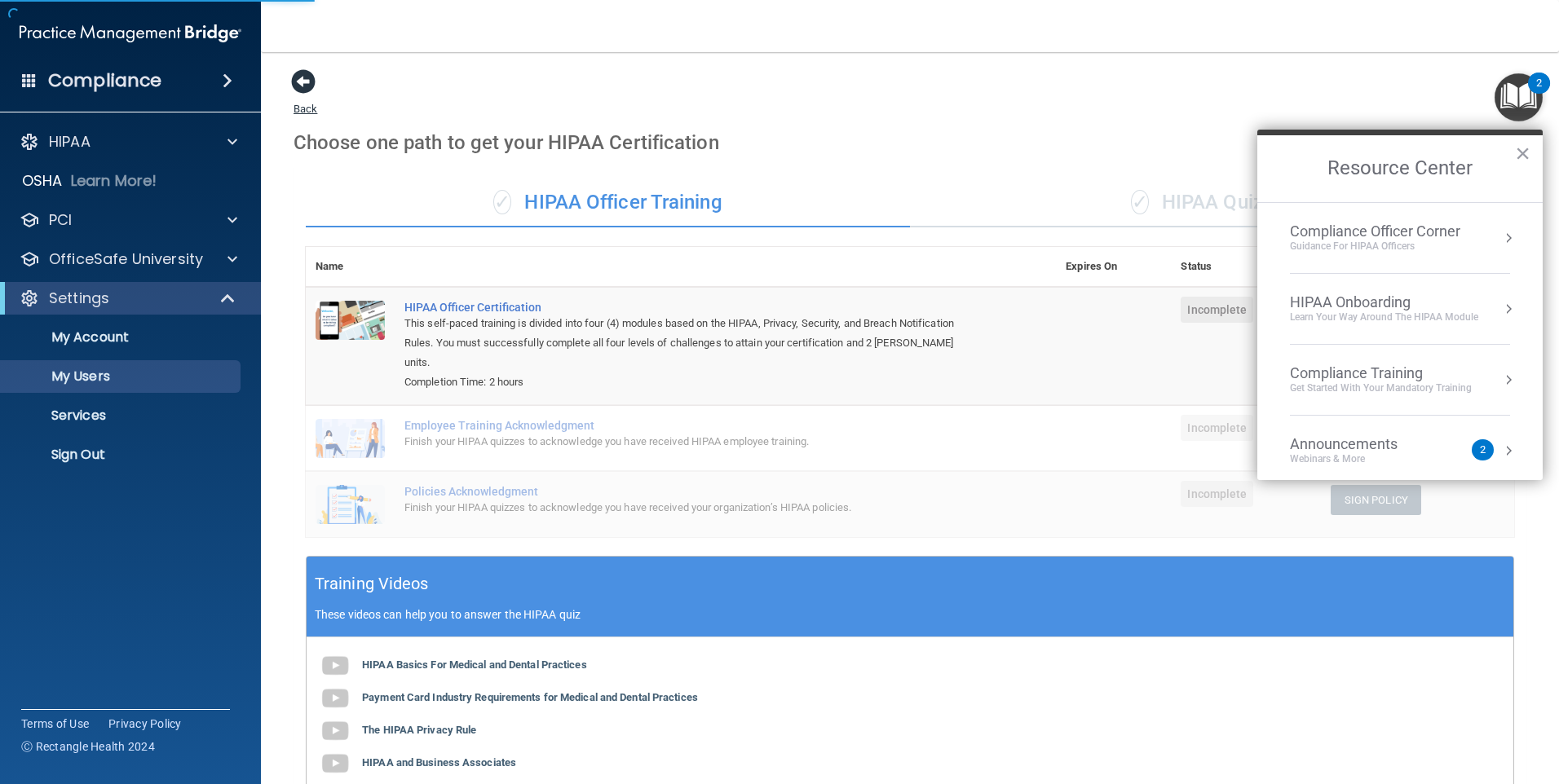
select select "20"
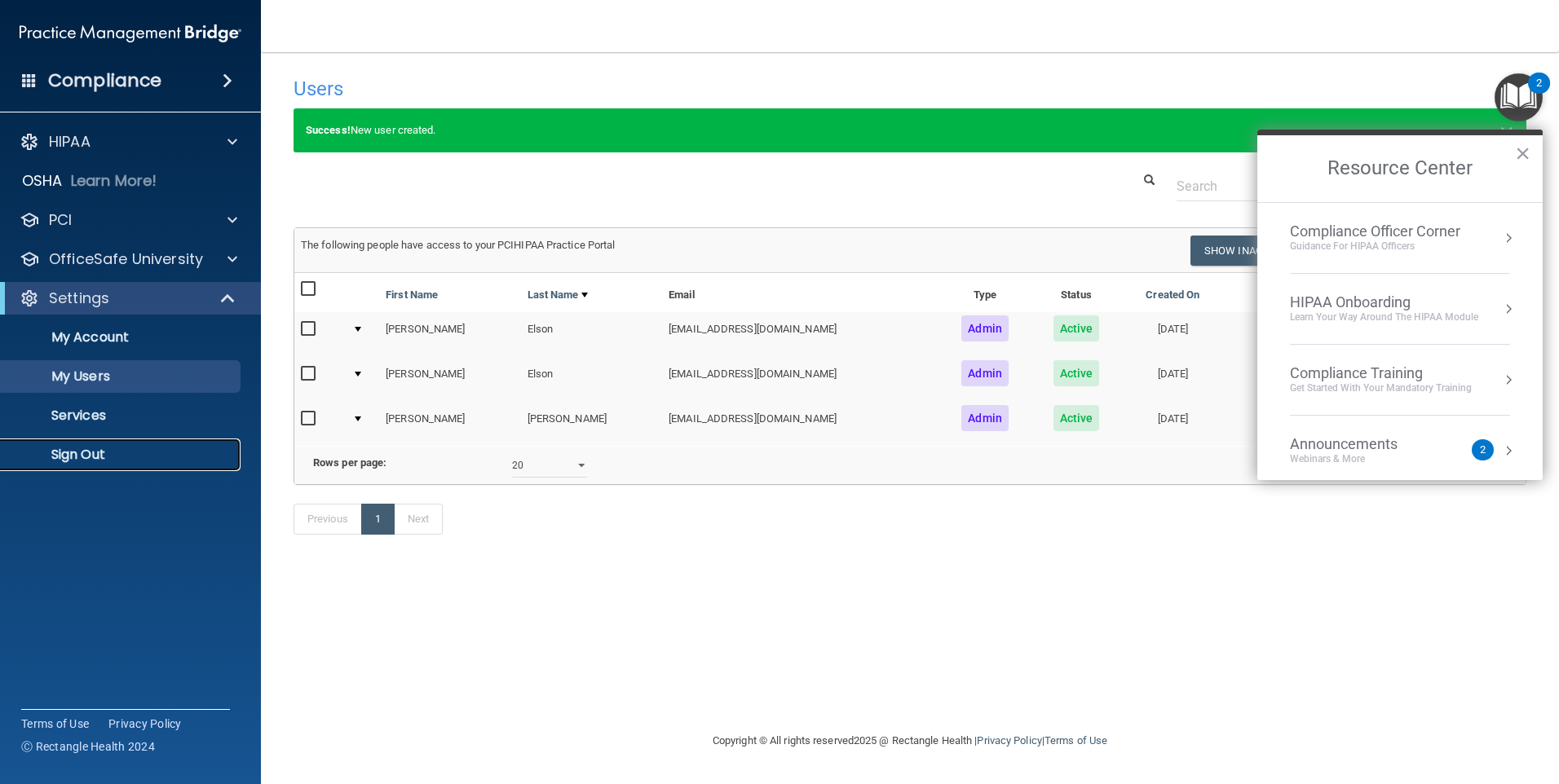
click at [78, 458] on p "Sign Out" at bounding box center [121, 454] width 222 height 16
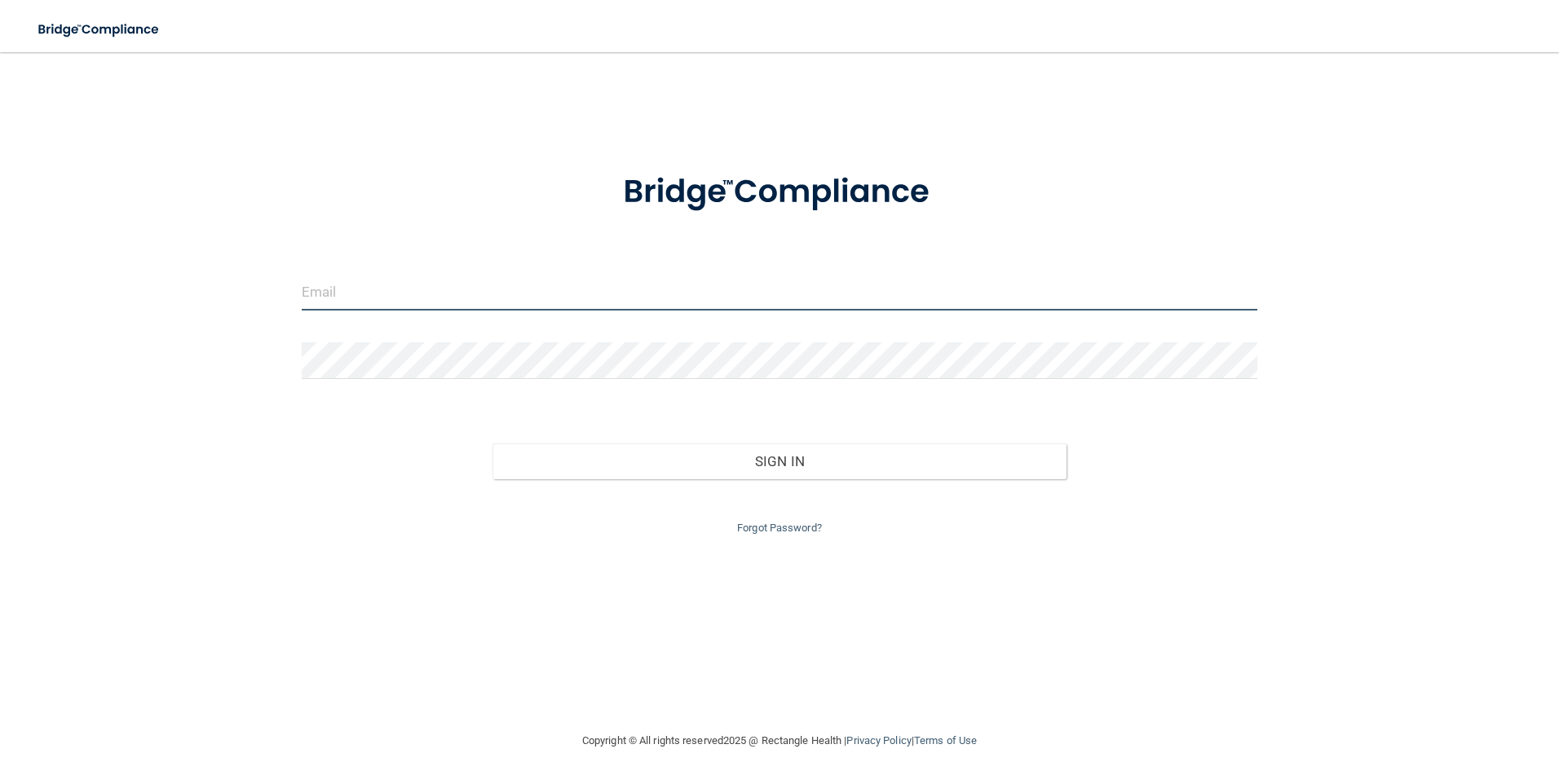
click at [405, 302] on input "email" at bounding box center [780, 292] width 956 height 37
type input "[EMAIL_ADDRESS][DOMAIN_NAME]"
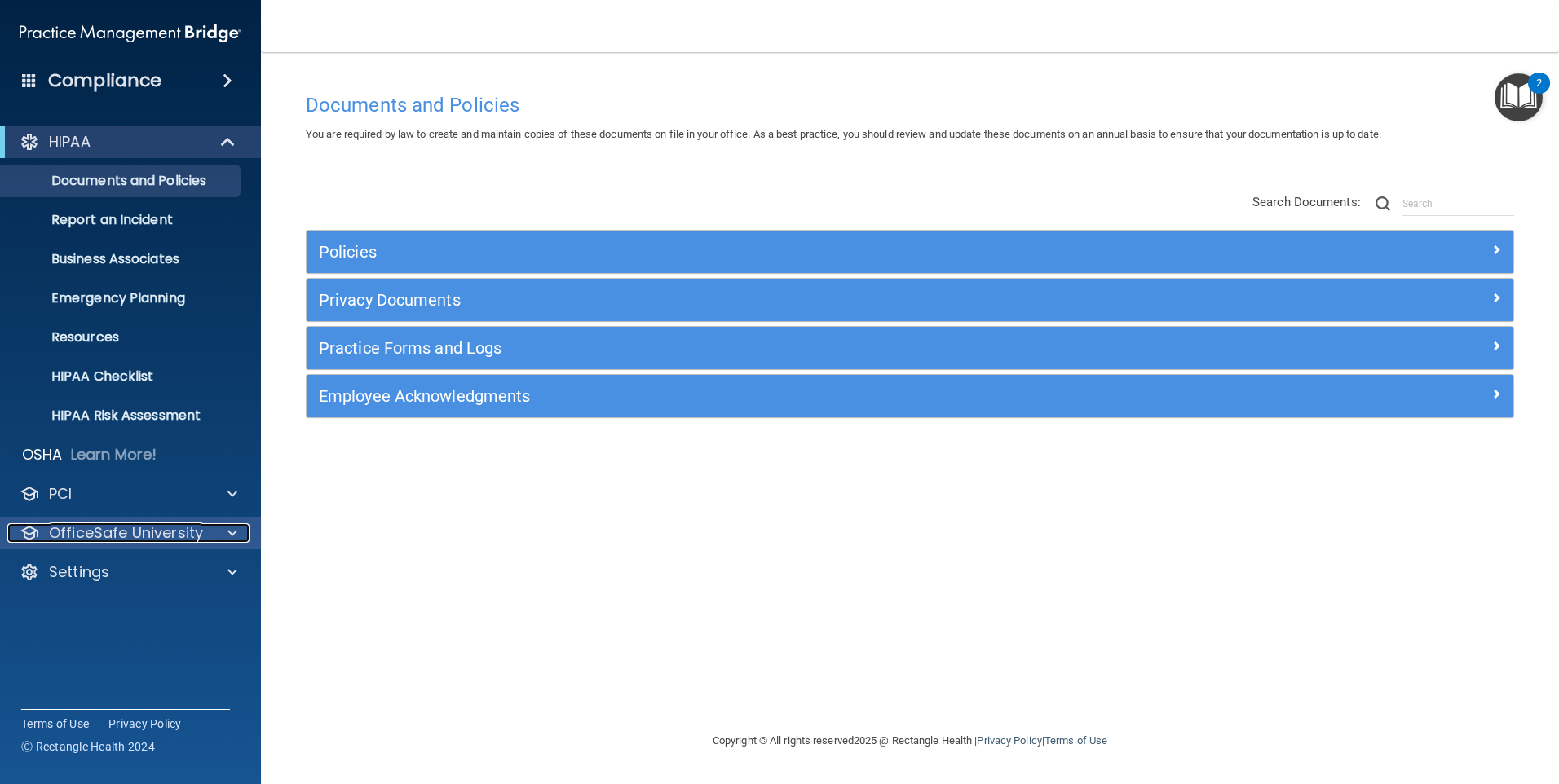
click at [60, 533] on p "OfficeSafe University" at bounding box center [126, 533] width 154 height 20
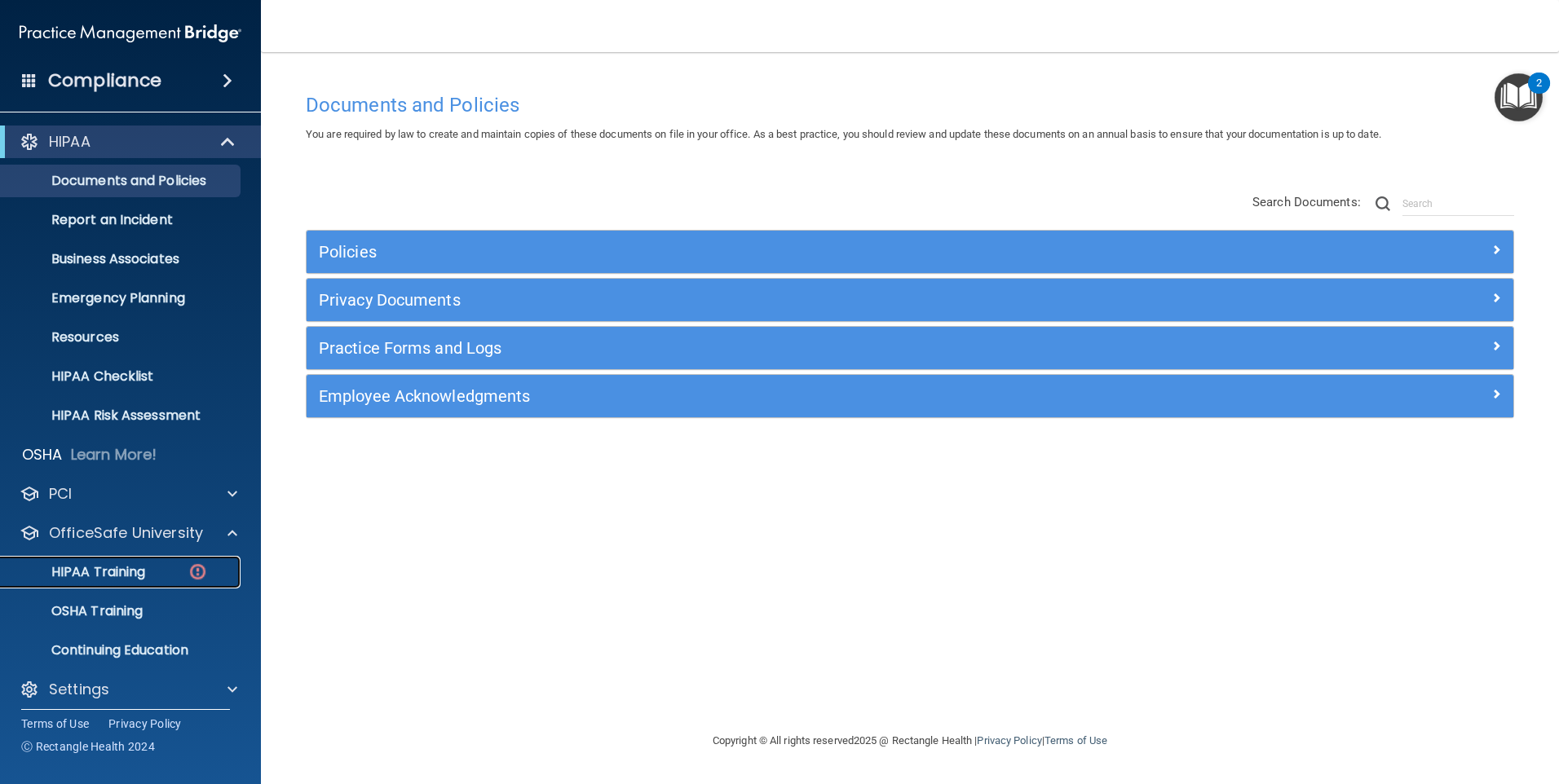
click at [129, 570] on p "HIPAA Training" at bounding box center [77, 571] width 134 height 16
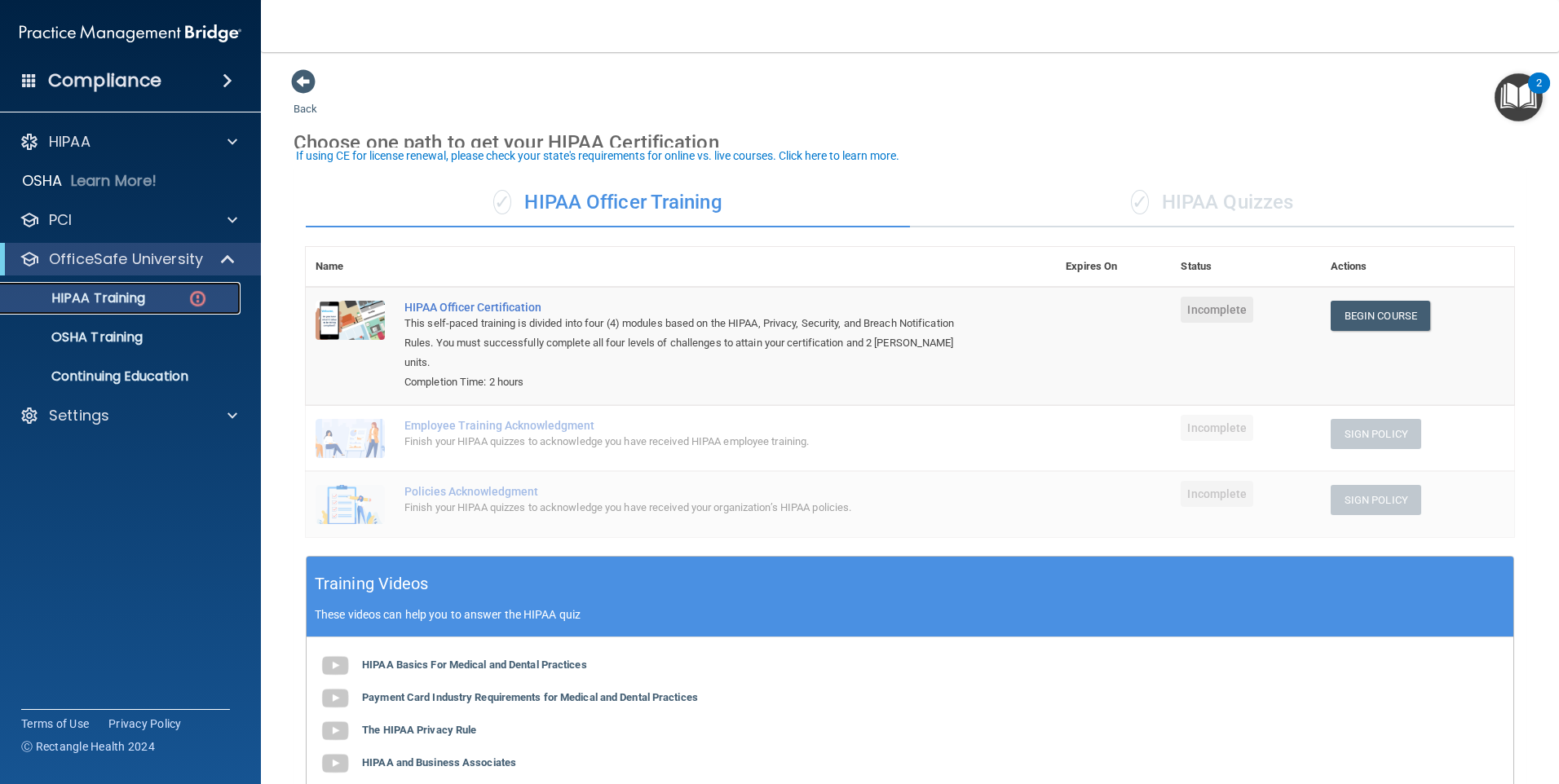
scroll to position [82, 0]
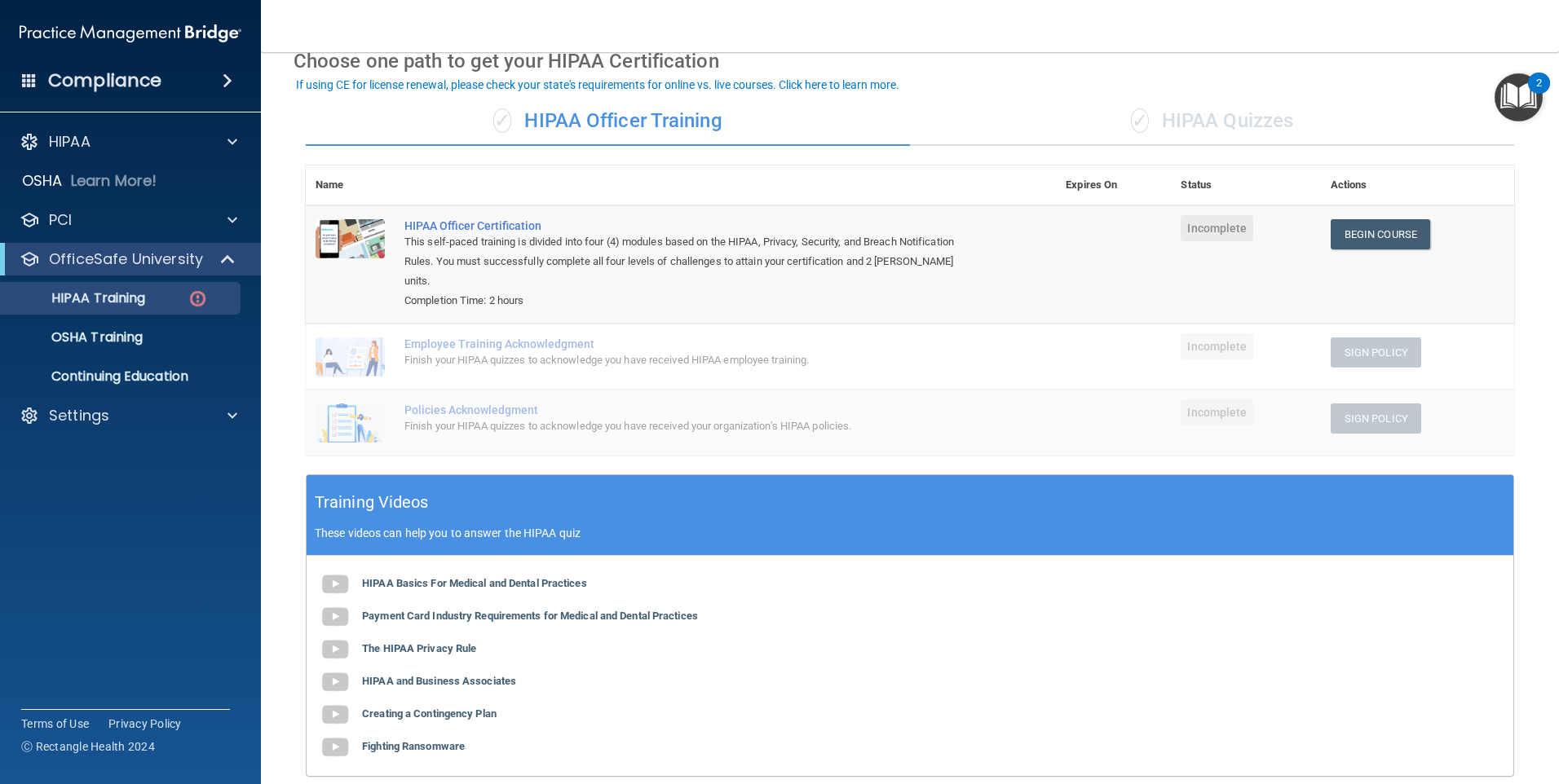
drag, startPoint x: 1103, startPoint y: 100, endPoint x: 1146, endPoint y: 113, distance: 44.9
click at [1116, 103] on div "✓ HIPAA Quizzes" at bounding box center [1212, 121] width 604 height 49
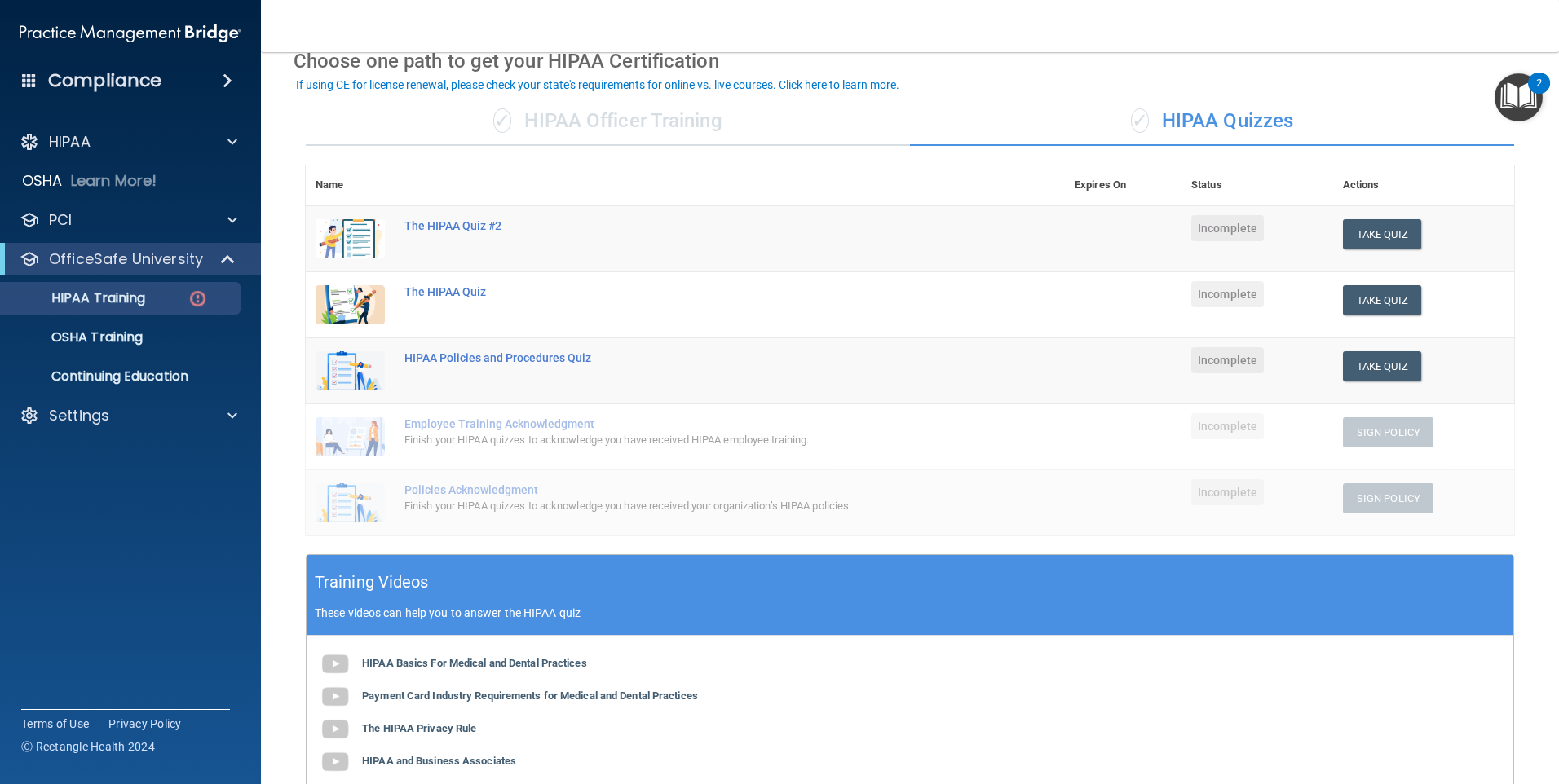
click at [1156, 115] on div "✓ HIPAA Quizzes" at bounding box center [1212, 121] width 604 height 49
click at [713, 119] on div "✓ HIPAA Officer Training" at bounding box center [608, 121] width 604 height 49
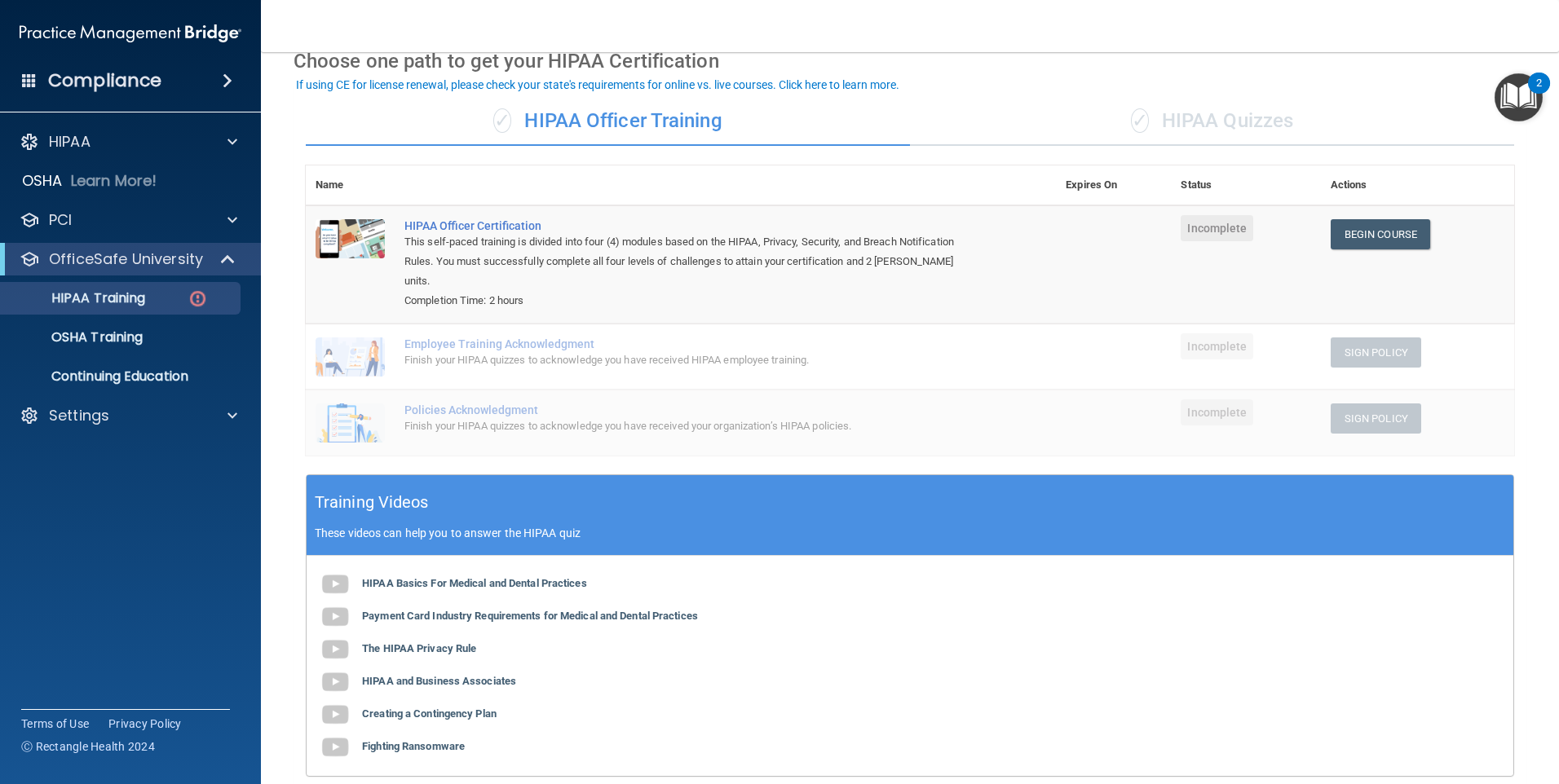
click at [1171, 112] on div "✓ HIPAA Quizzes" at bounding box center [1212, 121] width 604 height 49
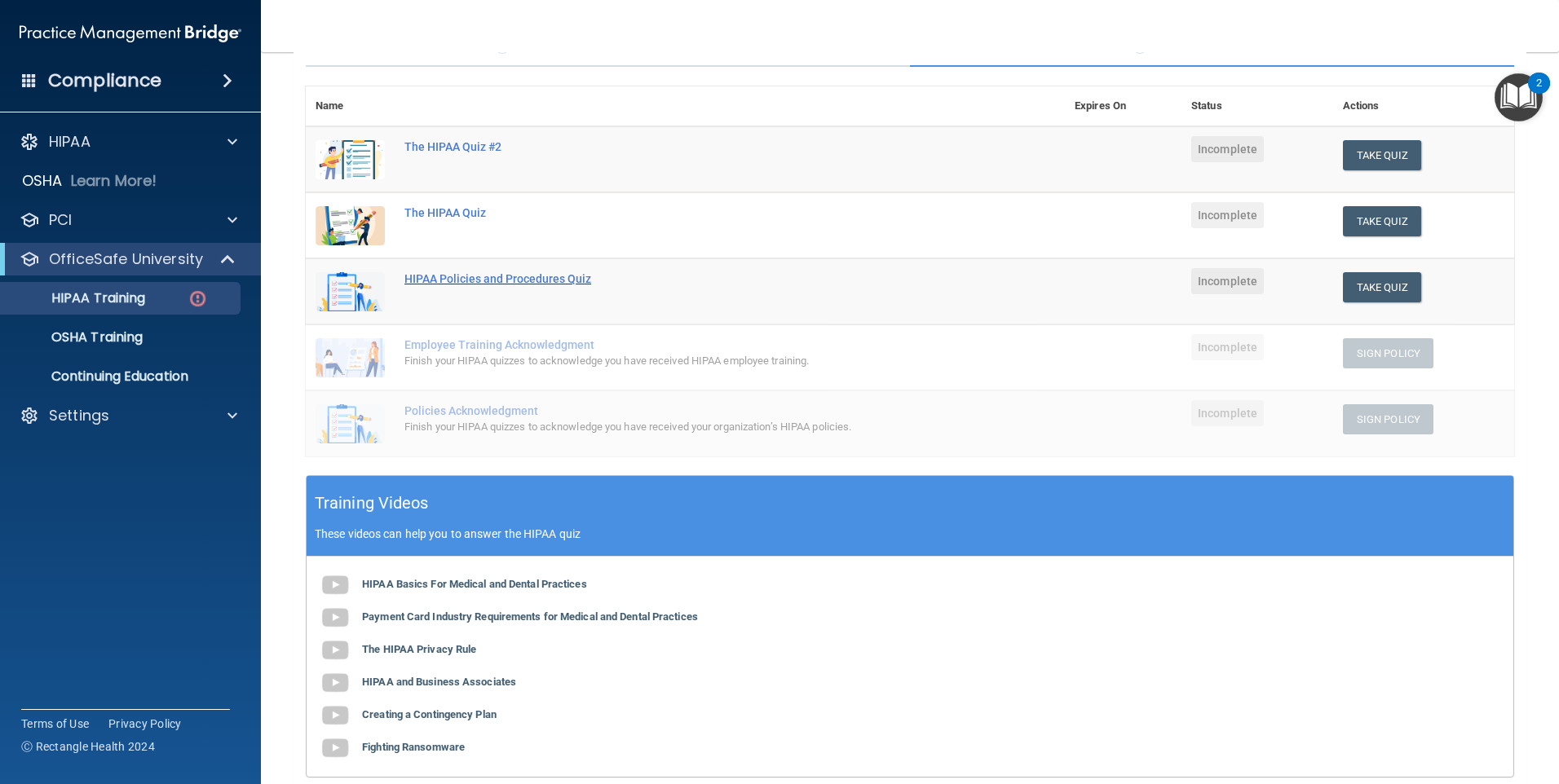
scroll to position [0, 0]
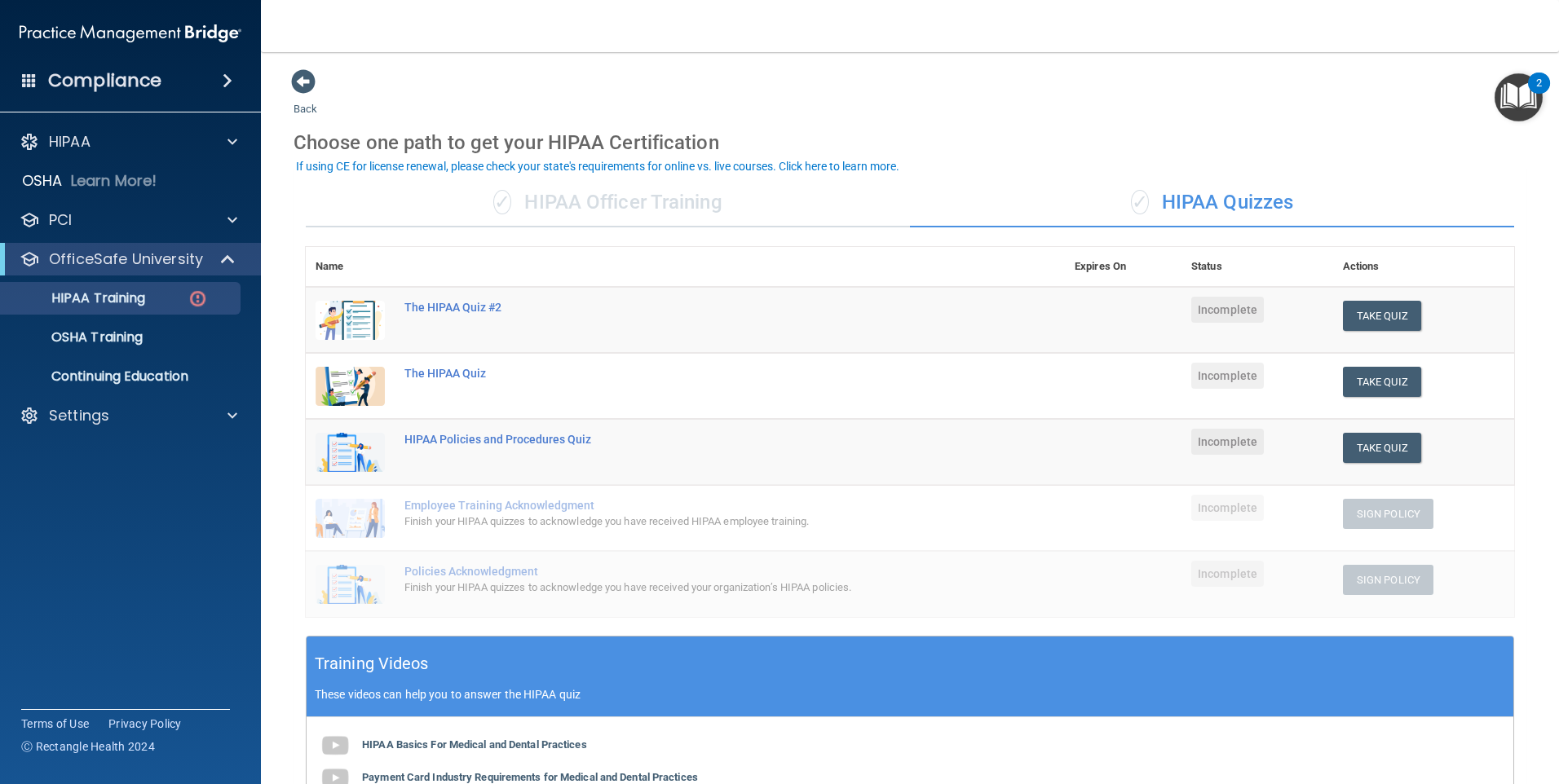
click at [646, 196] on div "✓ HIPAA Officer Training" at bounding box center [608, 203] width 604 height 49
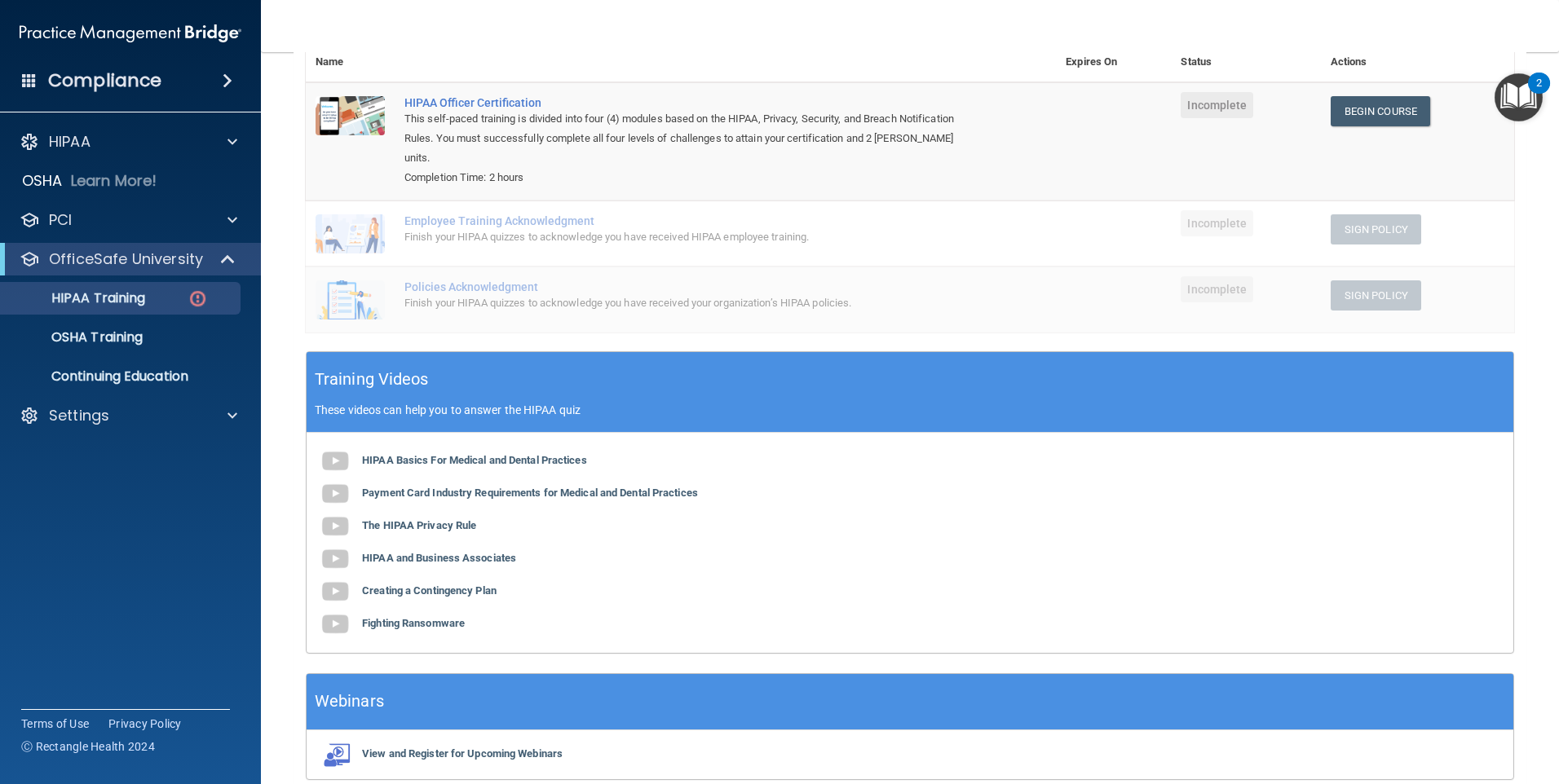
scroll to position [245, 0]
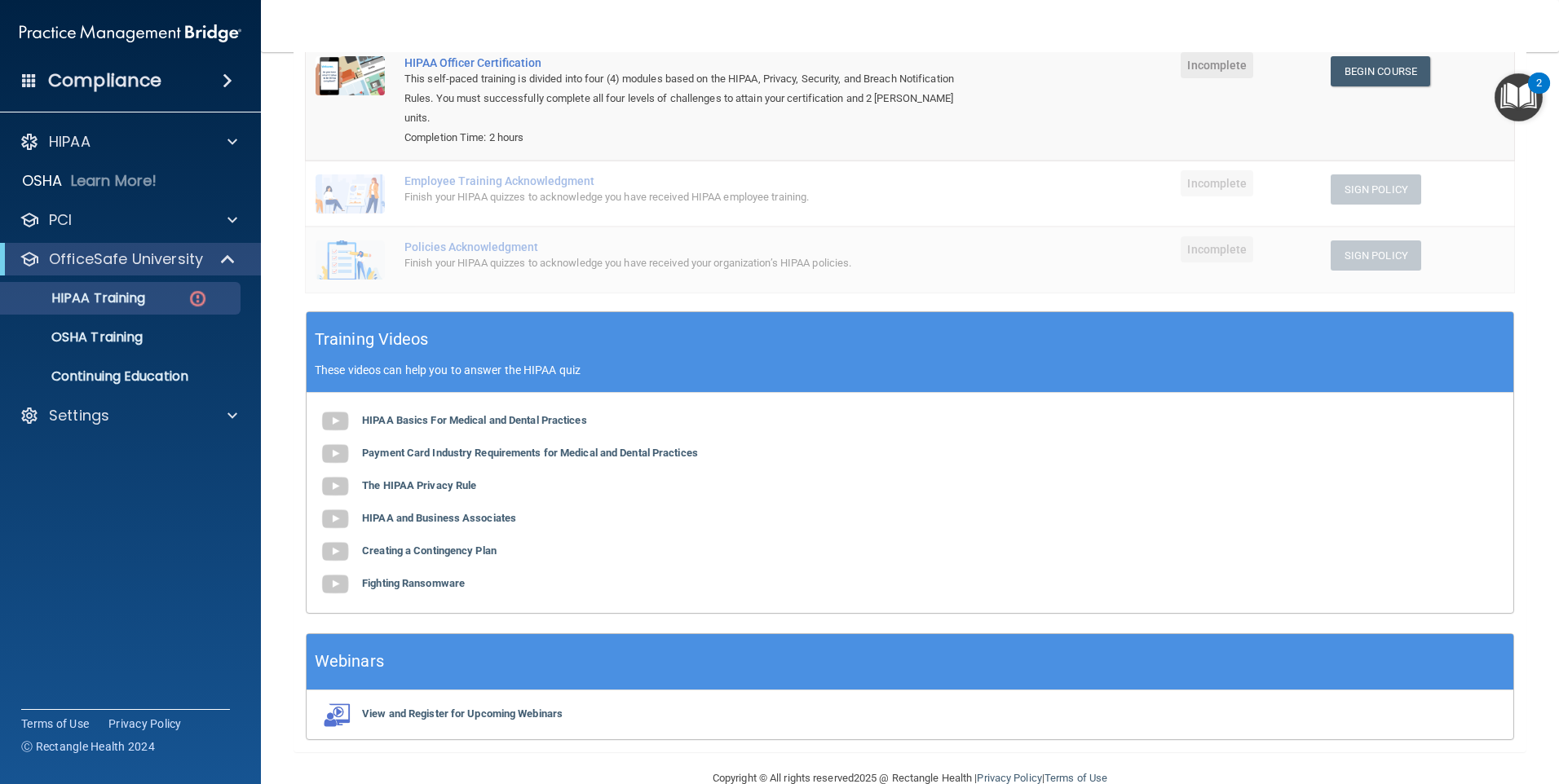
click at [438, 395] on div "HIPAA Basics For Medical and Dental Practices Payment Card Industry Requirement…" at bounding box center [910, 503] width 1206 height 220
click at [443, 414] on b "HIPAA Basics For Medical and Dental Practices" at bounding box center [475, 419] width 225 height 12
